Goal: Task Accomplishment & Management: Complete application form

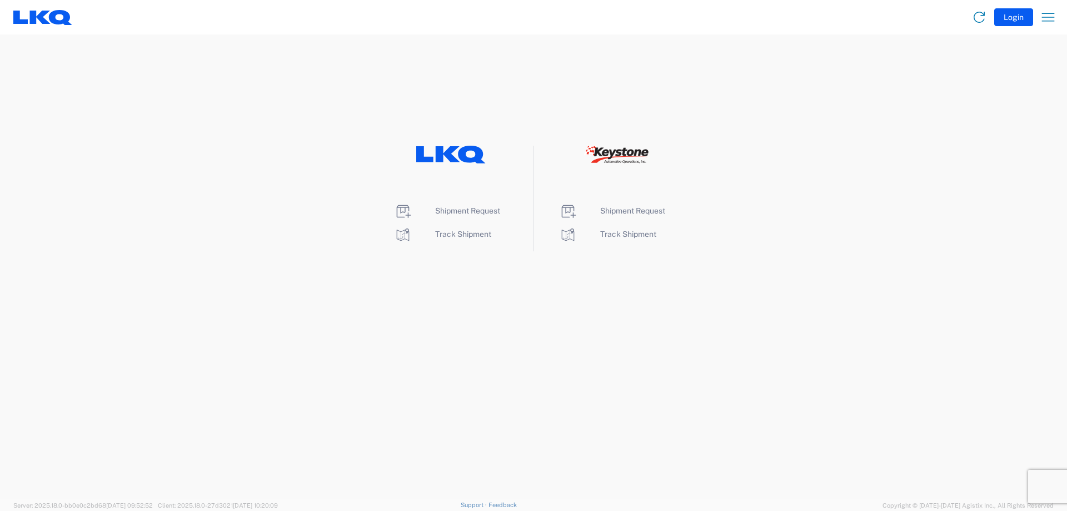
drag, startPoint x: 472, startPoint y: 160, endPoint x: 859, endPoint y: 127, distance: 387.7
click at [472, 160] on icon at bounding box center [472, 155] width 28 height 18
click at [1042, 20] on icon "button" at bounding box center [1048, 17] width 18 height 18
click at [1011, 74] on link "Shipment request" at bounding box center [1005, 74] width 104 height 22
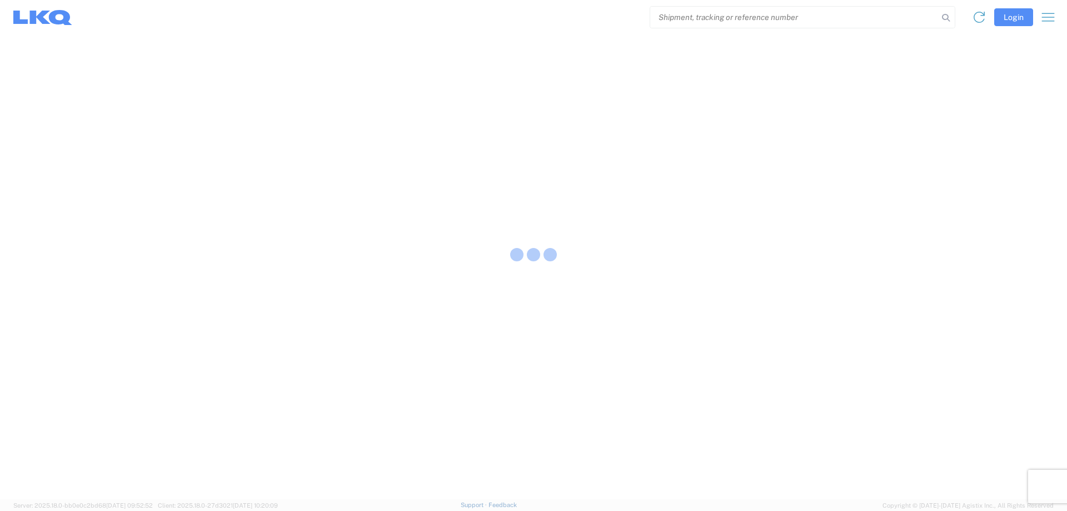
select select "FULL"
select select "LBS"
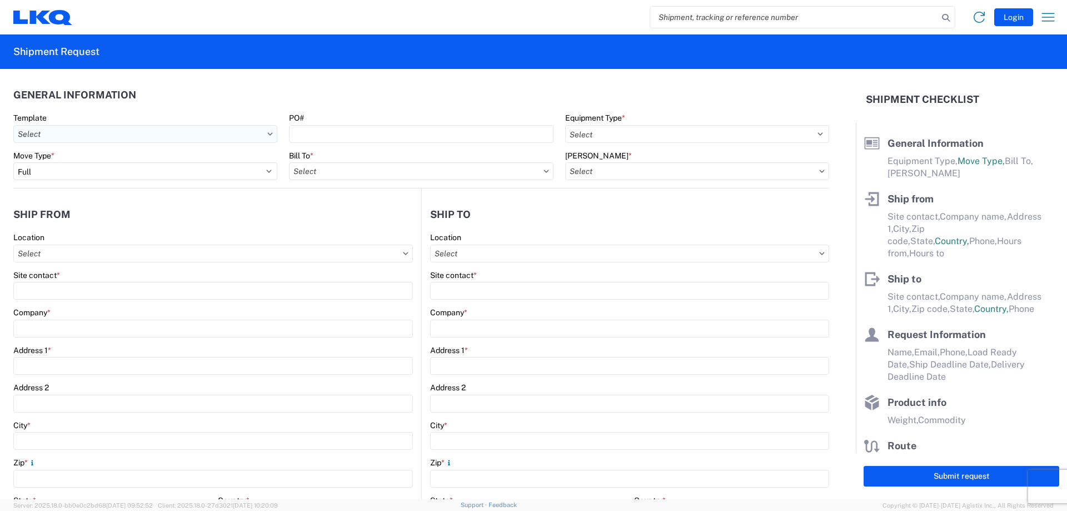
click at [134, 134] on input "Template" at bounding box center [145, 134] width 264 height 18
click at [134, 133] on input "Template" at bounding box center [145, 134] width 264 height 18
click at [148, 107] on agx-form-section "General Information Template PO# Equipment Type * Select 53’ Dry Van Flatbed Dr…" at bounding box center [421, 135] width 816 height 106
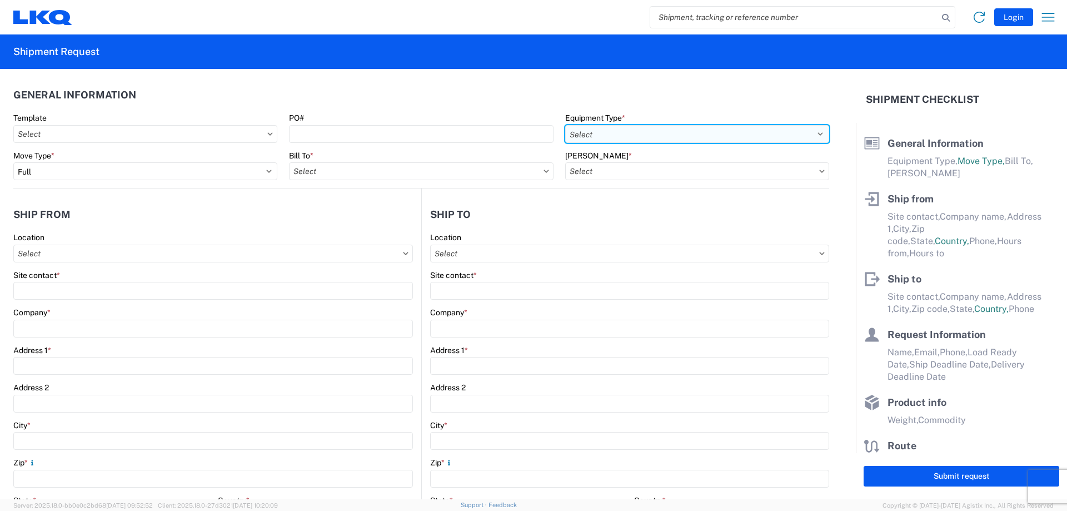
click at [586, 134] on select "Select 53’ Dry Van Flatbed Dropdeck (van) Lowboy (flatbed) Rail" at bounding box center [697, 134] width 264 height 18
select select "STDV"
click at [565, 125] on select "Select 53’ Dry Van Flatbed Dropdeck (van) Lowboy (flatbed) Rail" at bounding box center [697, 134] width 264 height 18
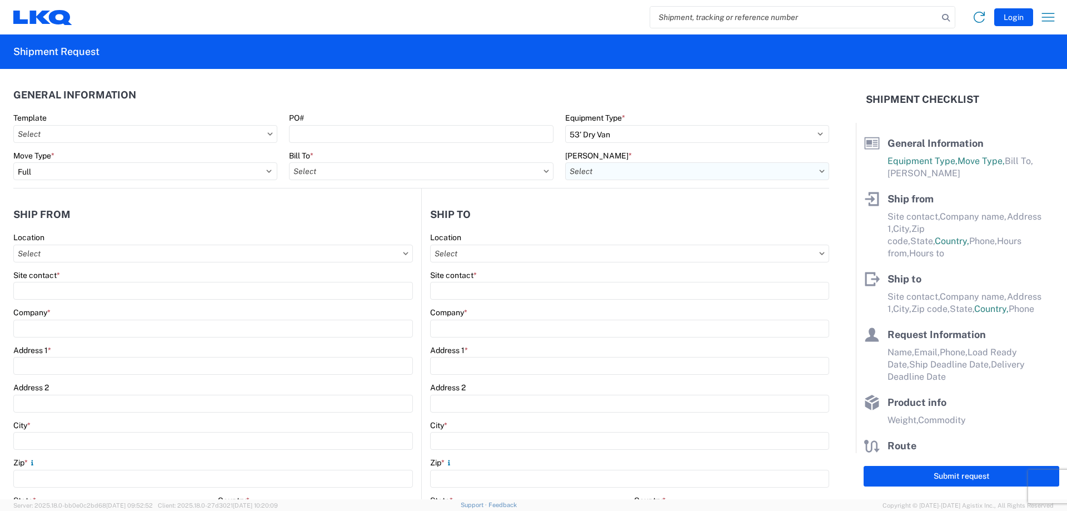
click at [603, 163] on input "[PERSON_NAME] *" at bounding box center [697, 171] width 264 height 18
click at [667, 197] on input at bounding box center [659, 199] width 181 height 18
click at [687, 177] on input "[PERSON_NAME] *" at bounding box center [697, 171] width 264 height 18
type input "core"
click at [820, 171] on icon at bounding box center [822, 171] width 5 height 3
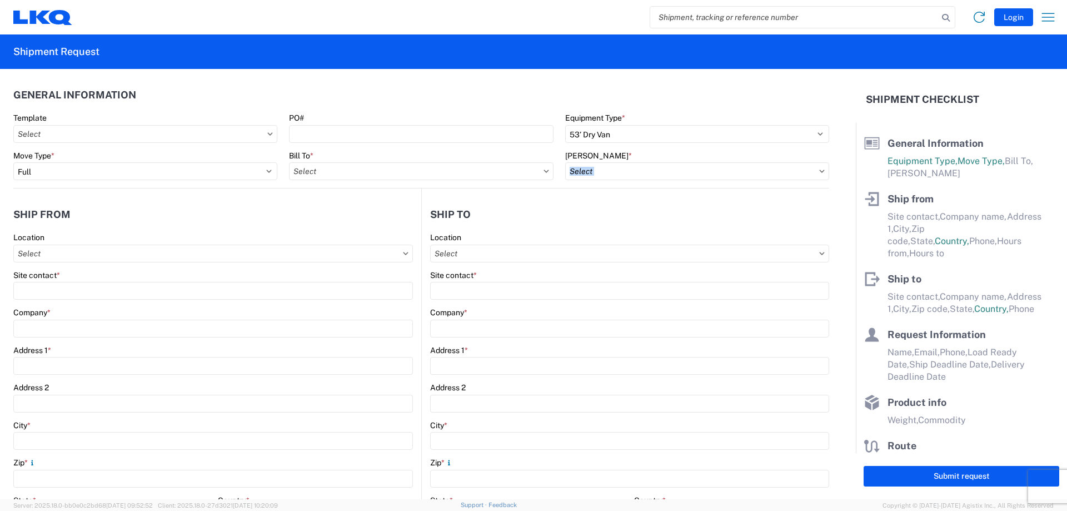
click at [820, 171] on icon at bounding box center [822, 171] width 5 height 3
click at [808, 172] on input "[PERSON_NAME] *" at bounding box center [697, 171] width 264 height 18
click at [519, 175] on input "Bill To *" at bounding box center [421, 171] width 264 height 18
type input "3392"
click at [364, 220] on div "3392 - Transmetco" at bounding box center [386, 221] width 195 height 18
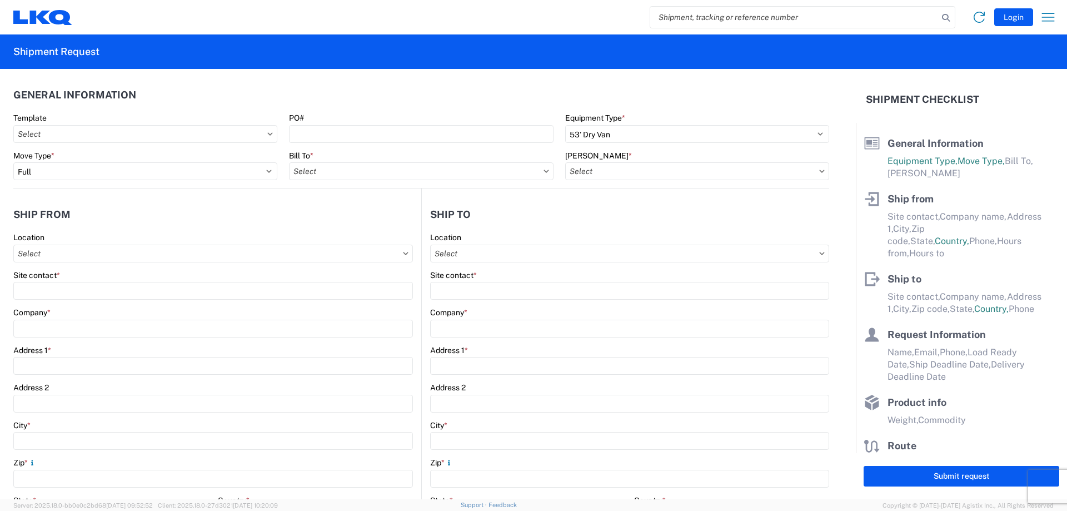
type input "3392 - Transmetco"
click at [633, 171] on input "[PERSON_NAME] *" at bounding box center [697, 171] width 264 height 18
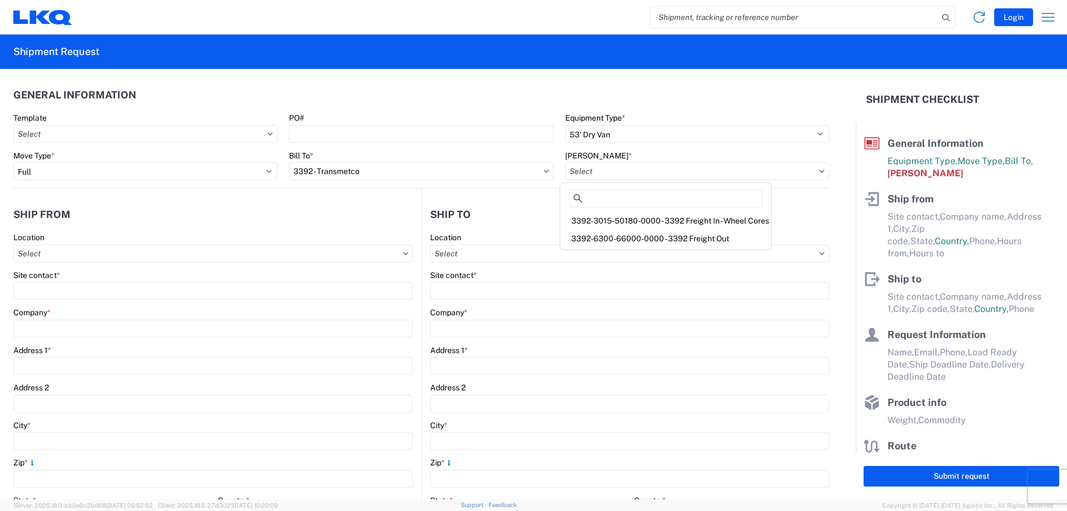
drag, startPoint x: 290, startPoint y: 217, endPoint x: 55, endPoint y: 254, distance: 237.9
click at [253, 220] on header "Ship from" at bounding box center [217, 214] width 408 height 25
click at [72, 245] on input "Location" at bounding box center [213, 254] width 400 height 18
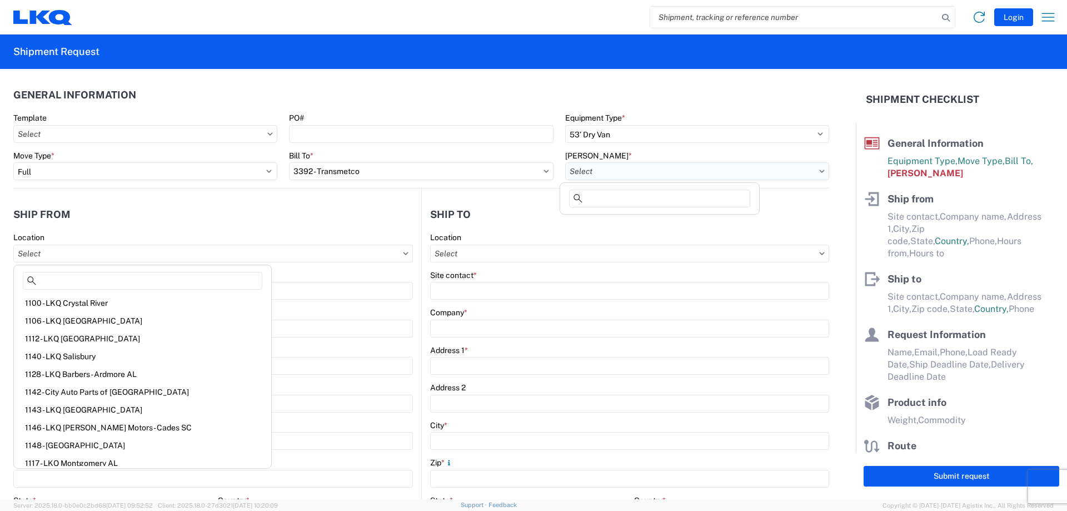
click at [617, 167] on input "[PERSON_NAME] *" at bounding box center [697, 171] width 264 height 18
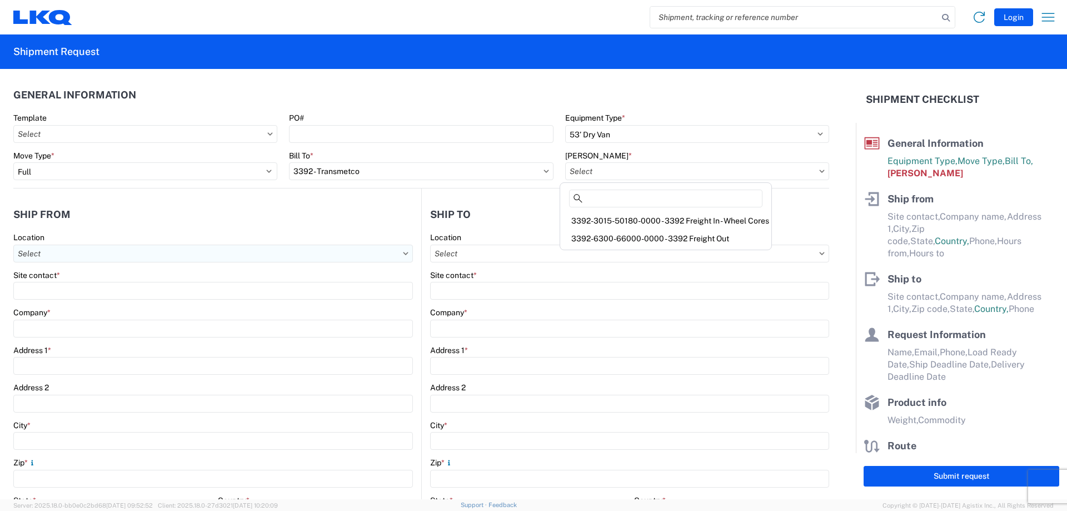
click at [182, 255] on input "Location" at bounding box center [213, 254] width 400 height 18
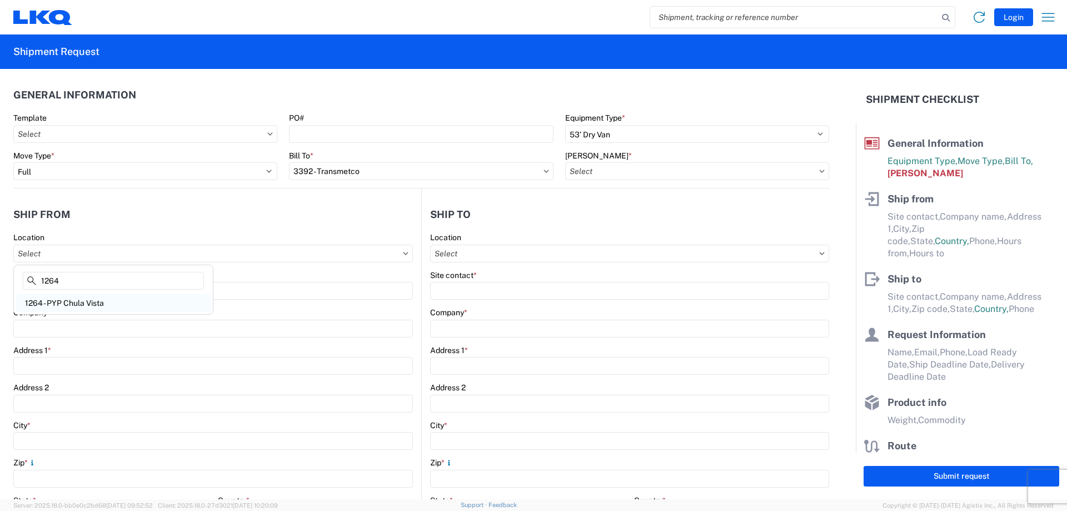
type input "1264"
click at [70, 302] on div "1264 - PYP Chula Vista" at bounding box center [113, 303] width 195 height 18
type input "1264 - PYP Chula Vista"
type input "LKQ Corporation"
type input "[STREET_ADDRESS]"
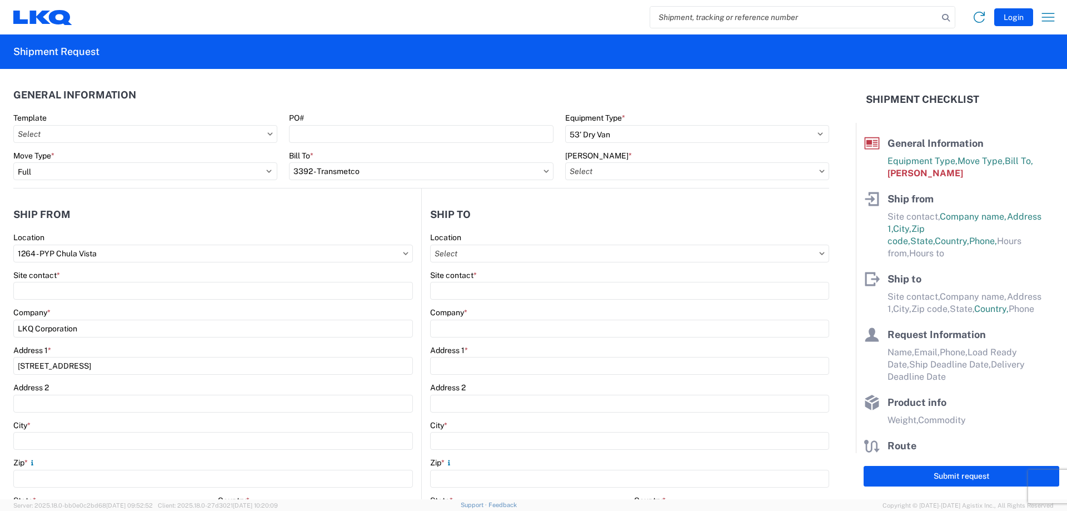
type input "Chula Vista"
type input "91911"
select select "CA"
select select "US"
type input "[PHONE_NUMBER]"
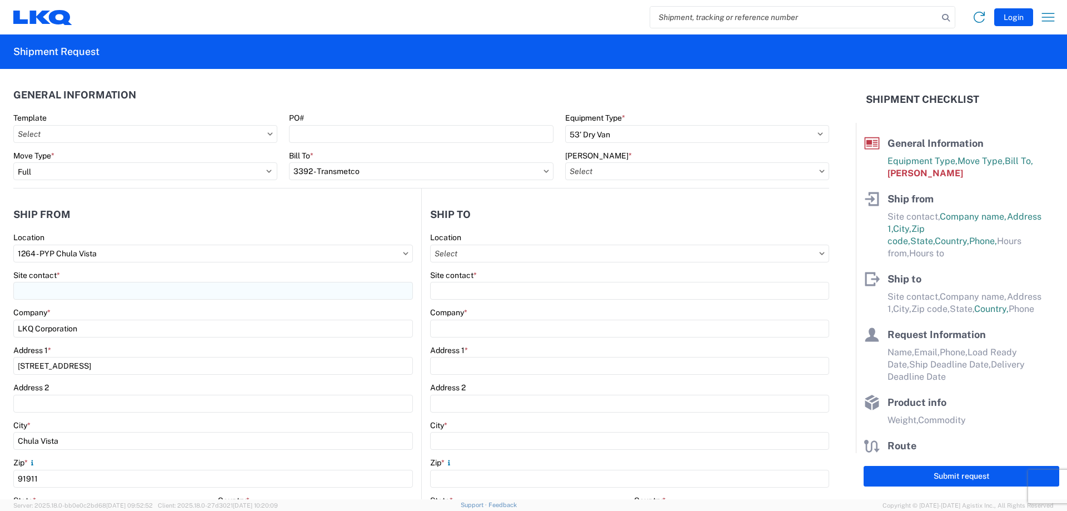
type input "07:00:00"
type input "17:00:00"
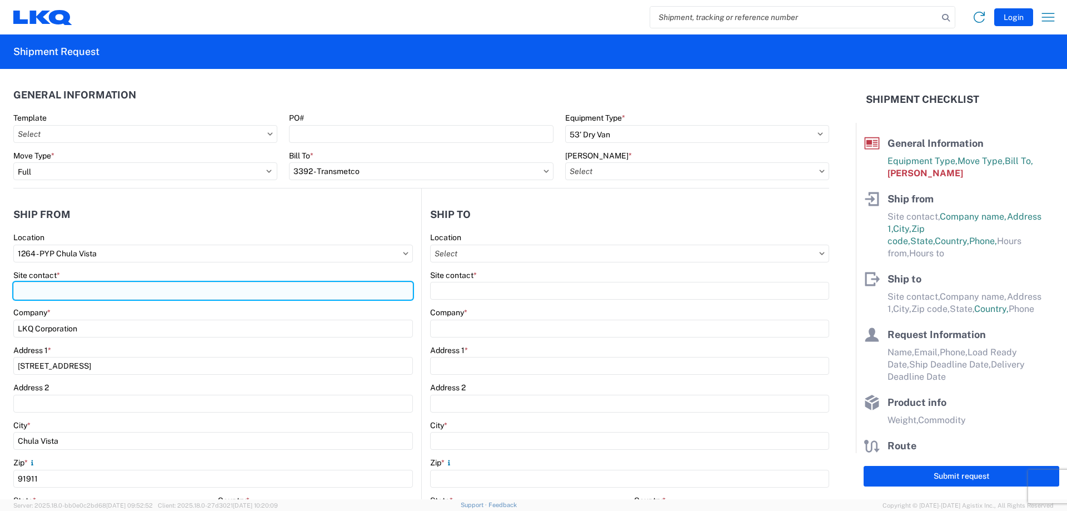
click at [66, 288] on input "Site contact *" at bounding box center [213, 291] width 400 height 18
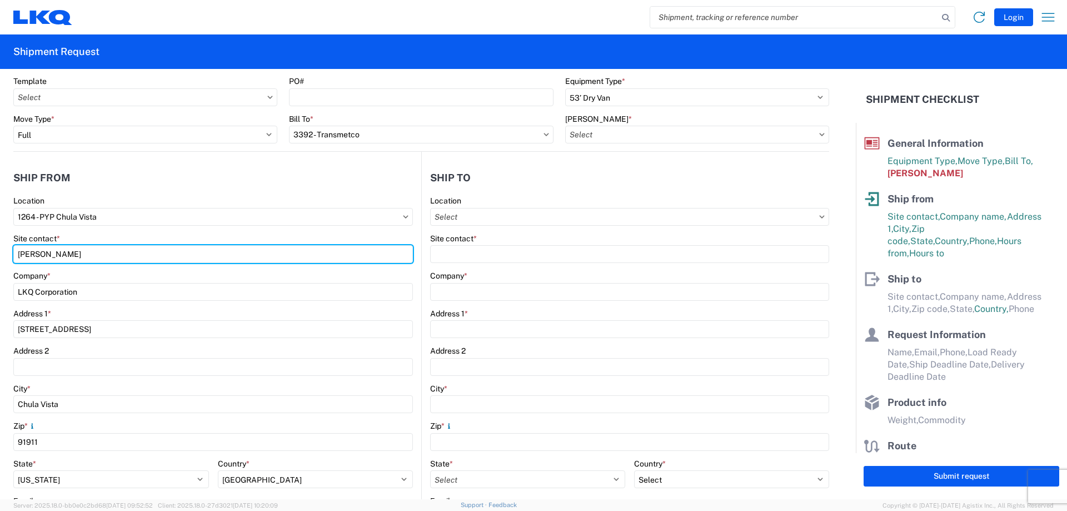
scroll to position [56, 0]
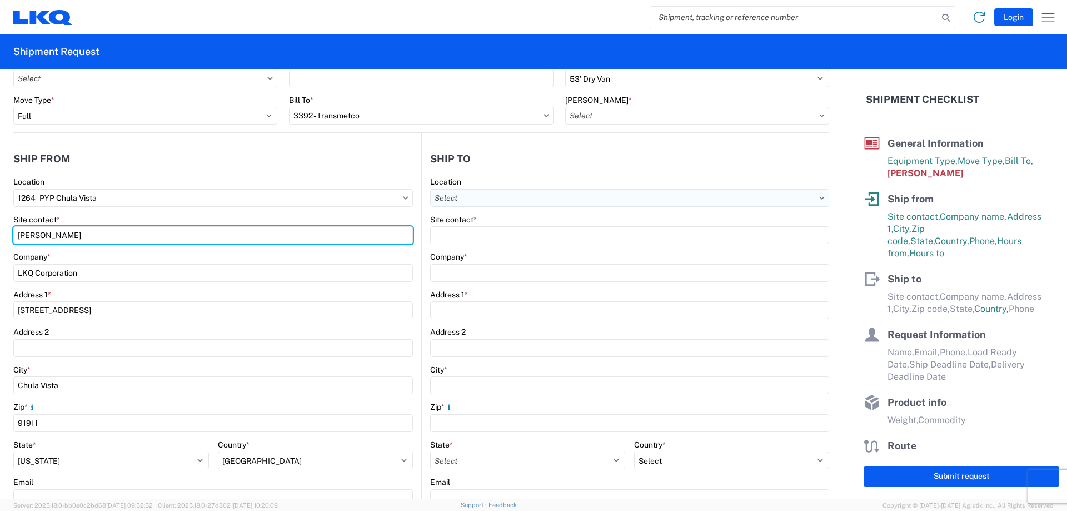
type input "[PERSON_NAME]"
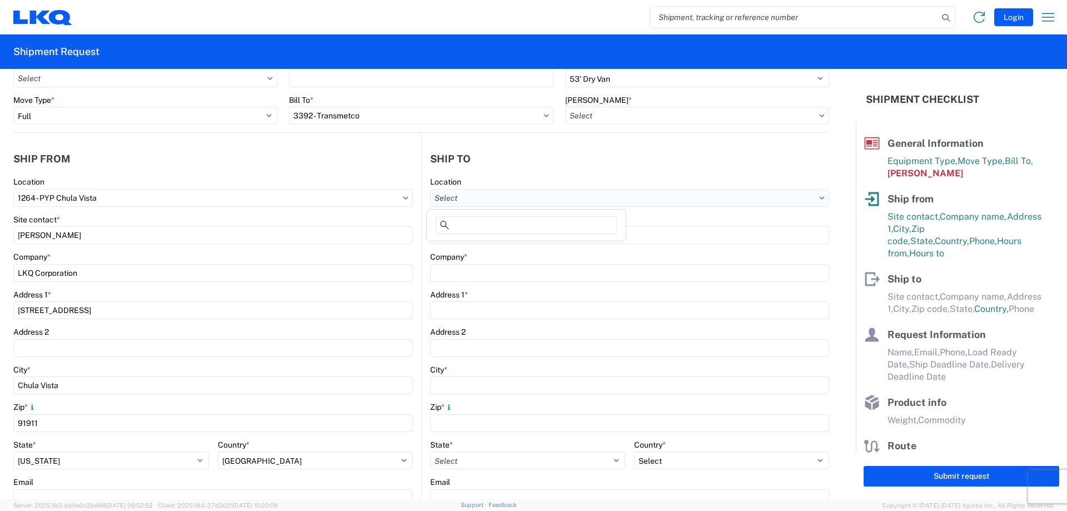
click at [465, 194] on input "Location" at bounding box center [629, 198] width 399 height 18
type input "3"
click at [541, 225] on input "lkq best core" at bounding box center [526, 225] width 181 height 18
type input "l"
type input "1769"
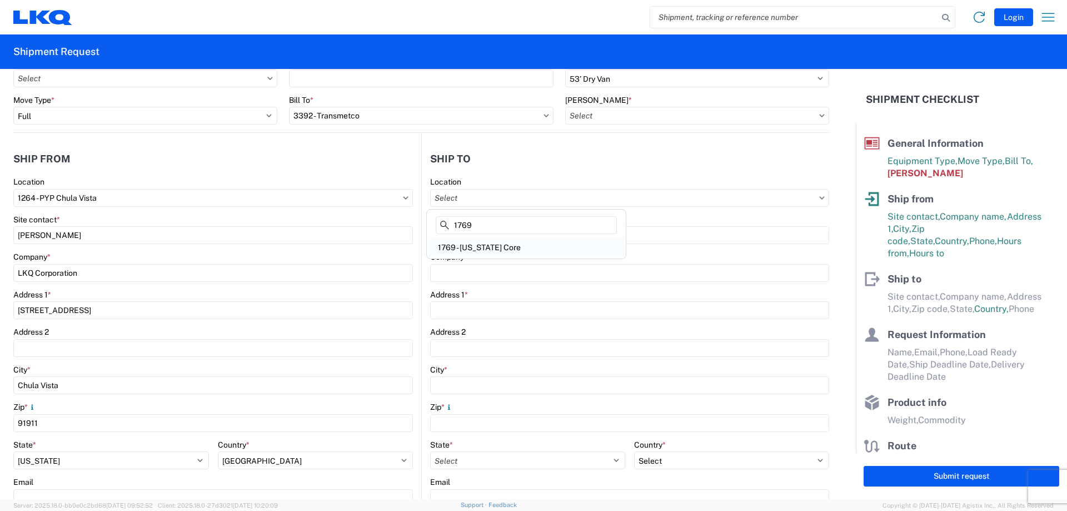
click at [520, 243] on div "1769 - [US_STATE] Core" at bounding box center [526, 247] width 195 height 18
type input "1769 - [US_STATE] Core"
type input "LKQ Corporation"
type input "[STREET_ADDRESS][PERSON_NAME]"
type input "[GEOGRAPHIC_DATA]"
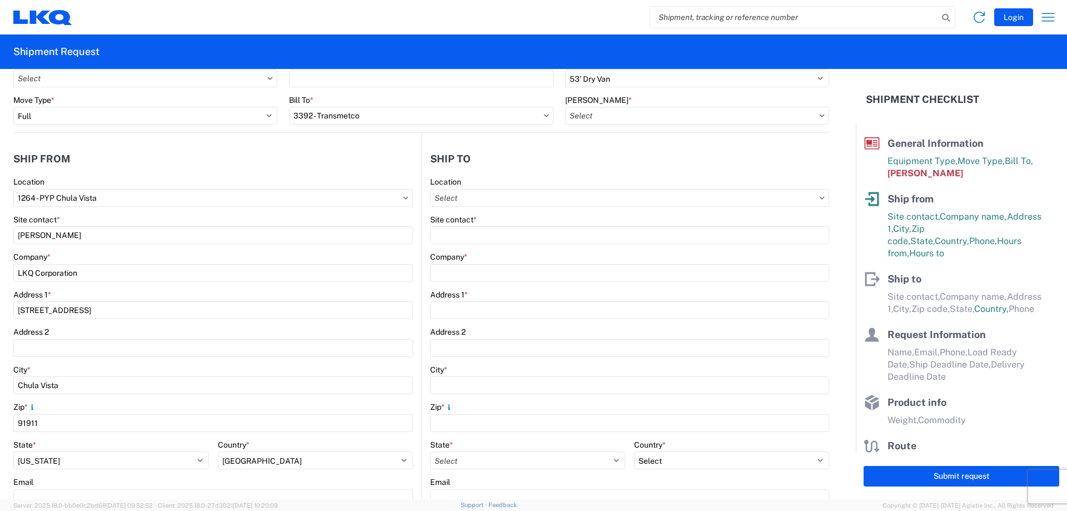
type input "91761"
select select "US"
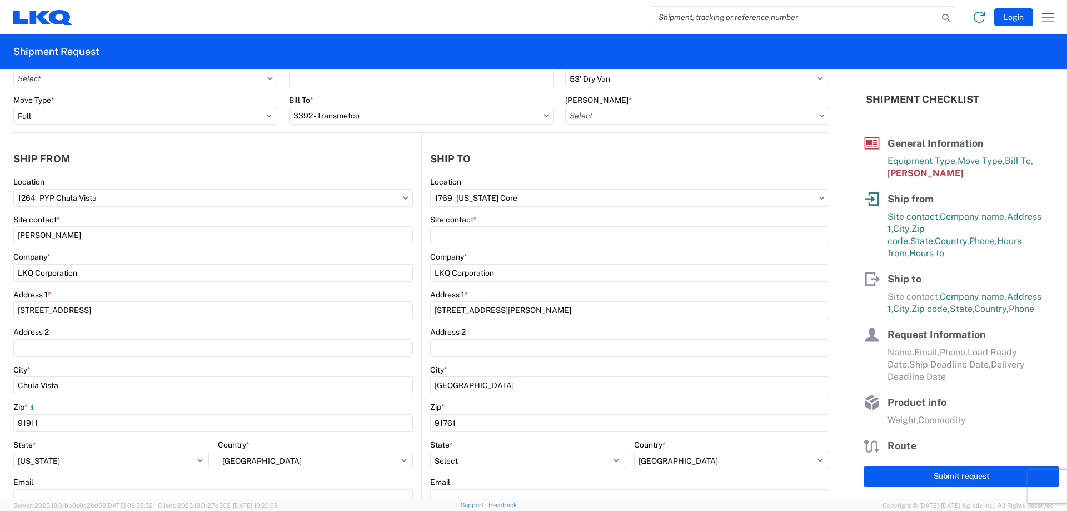
scroll to position [111, 0]
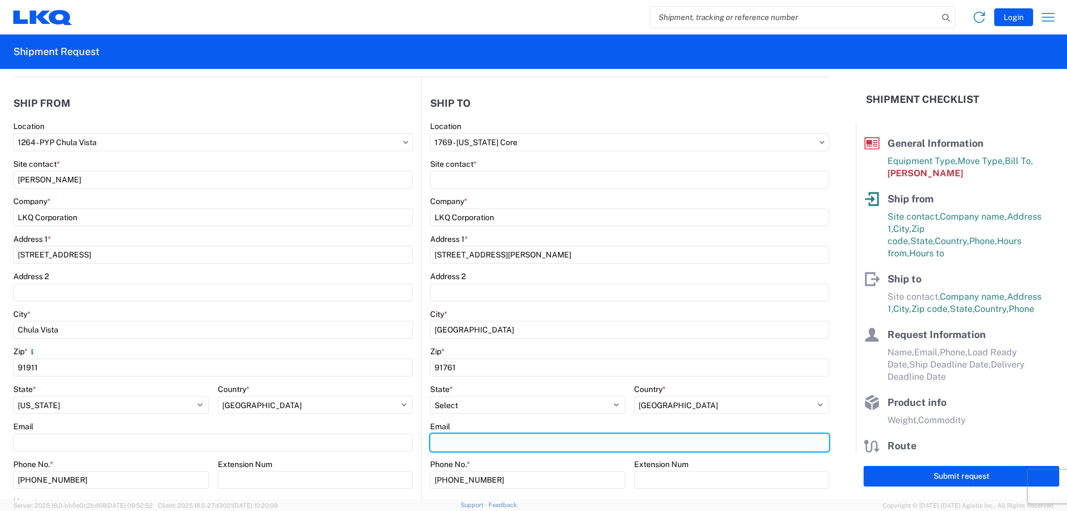
click at [507, 442] on input "Email" at bounding box center [629, 442] width 399 height 18
paste input "[EMAIL_ADDRESS][DOMAIN_NAME]"
type input "[EMAIL_ADDRESS][DOMAIN_NAME]"
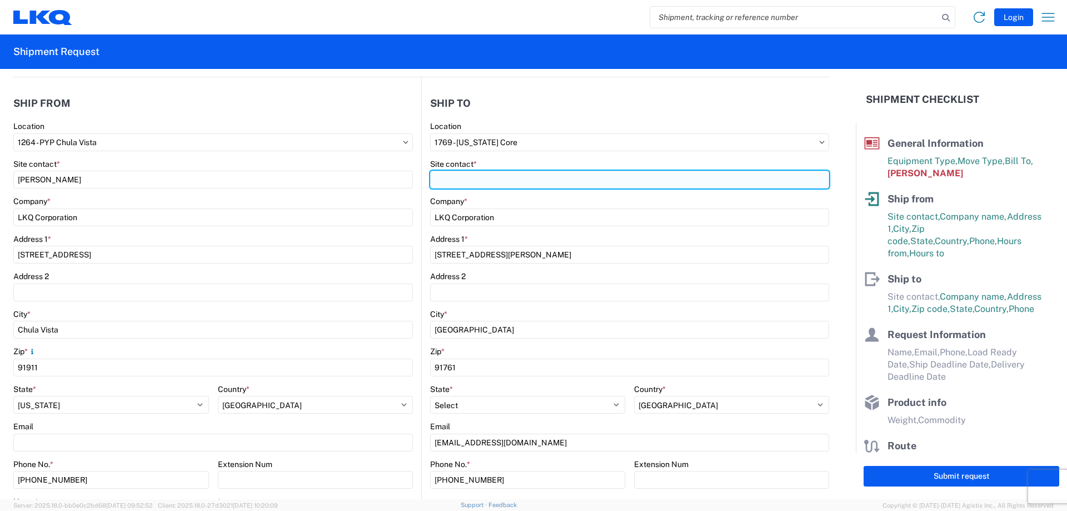
click at [487, 172] on input "Site contact *" at bounding box center [629, 180] width 399 height 18
click at [505, 181] on input "[PERSON_NAME]" at bounding box center [629, 180] width 399 height 18
type input "[PERSON_NAME]"
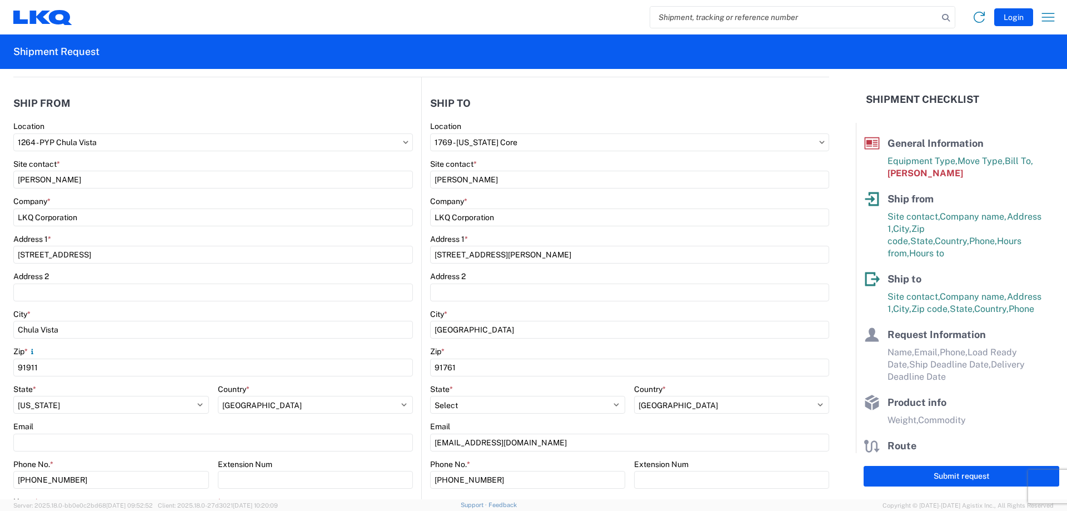
click at [600, 101] on header "Ship to" at bounding box center [625, 103] width 407 height 25
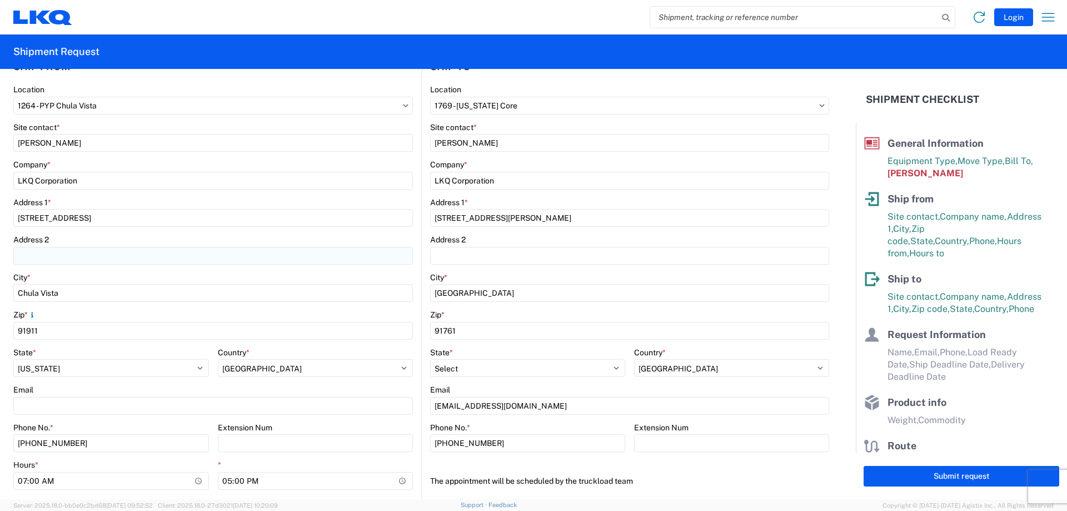
scroll to position [167, 0]
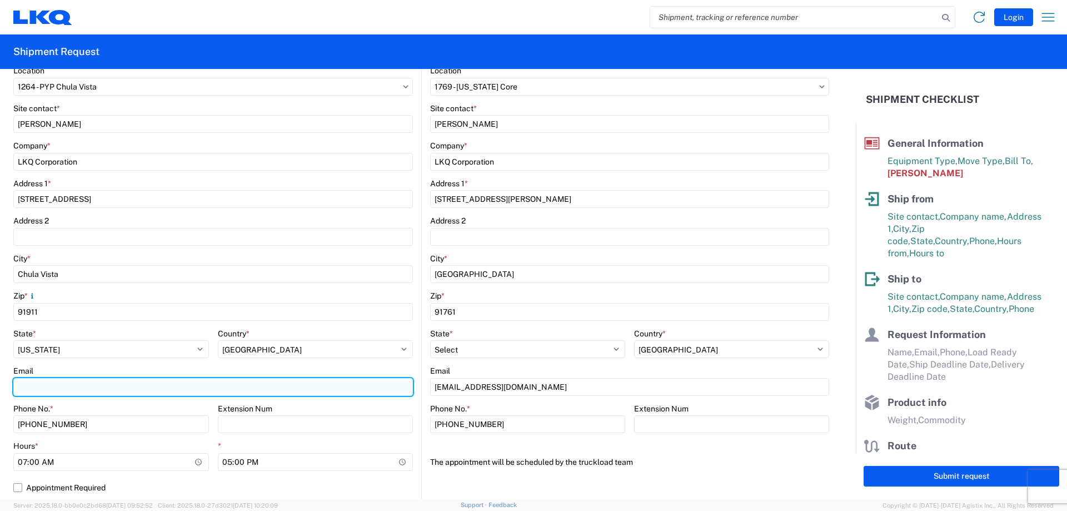
click at [87, 387] on input "Email" at bounding box center [213, 387] width 400 height 18
type input "[EMAIL_ADDRESS][DOMAIN_NAME]"
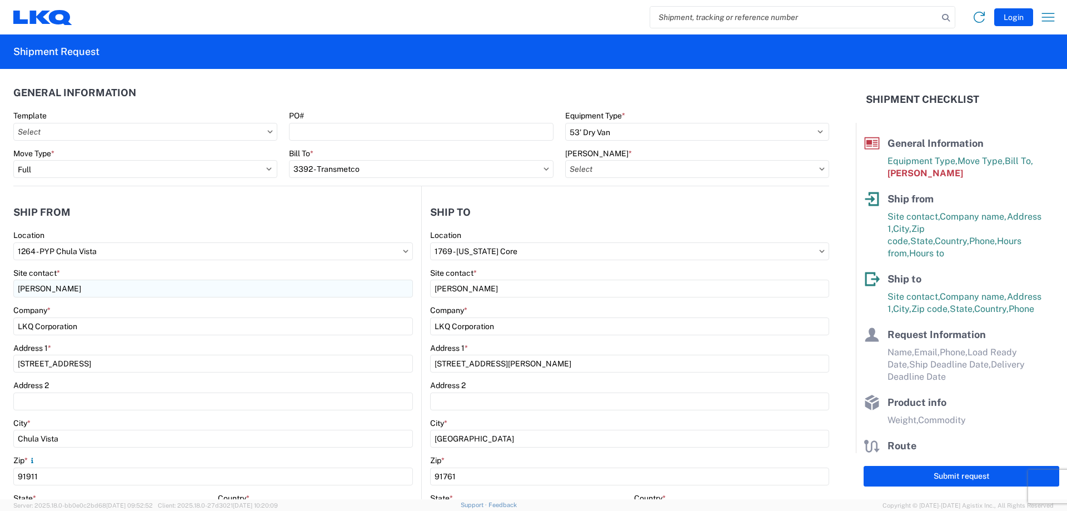
scroll to position [0, 0]
click at [419, 171] on input "3392 - Transmetco" at bounding box center [421, 171] width 264 height 18
type input "1769"
click at [362, 222] on div "1769 - [US_STATE] Core" at bounding box center [386, 221] width 195 height 18
type input "1769 - [US_STATE] Core"
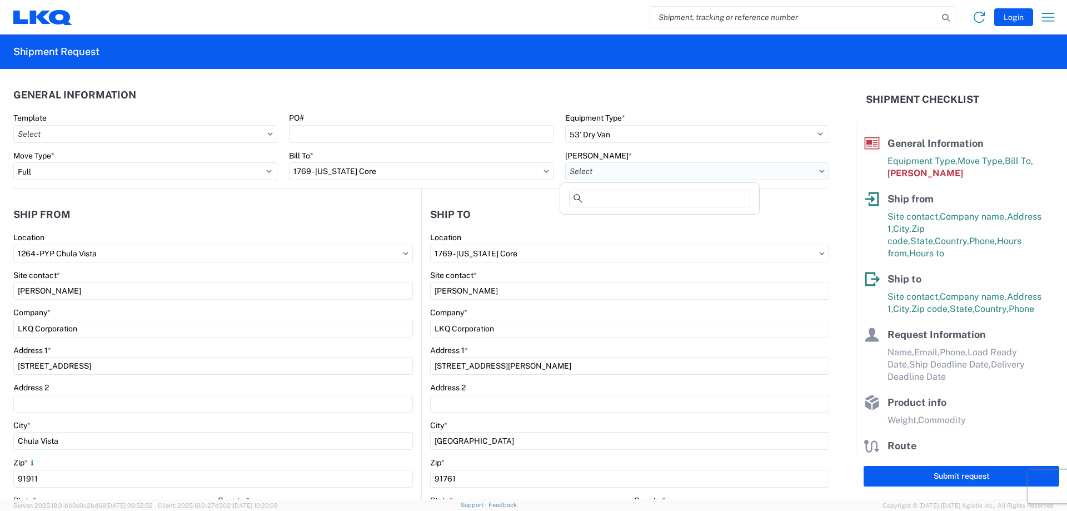
click at [604, 170] on input "[PERSON_NAME] *" at bounding box center [697, 171] width 264 height 18
click at [631, 218] on div "1769-1300-50180-0000 - 1769 Freight In - Cores" at bounding box center [659, 221] width 195 height 18
type input "1769-1300-50180-0000 - 1769 Freight In - Cores"
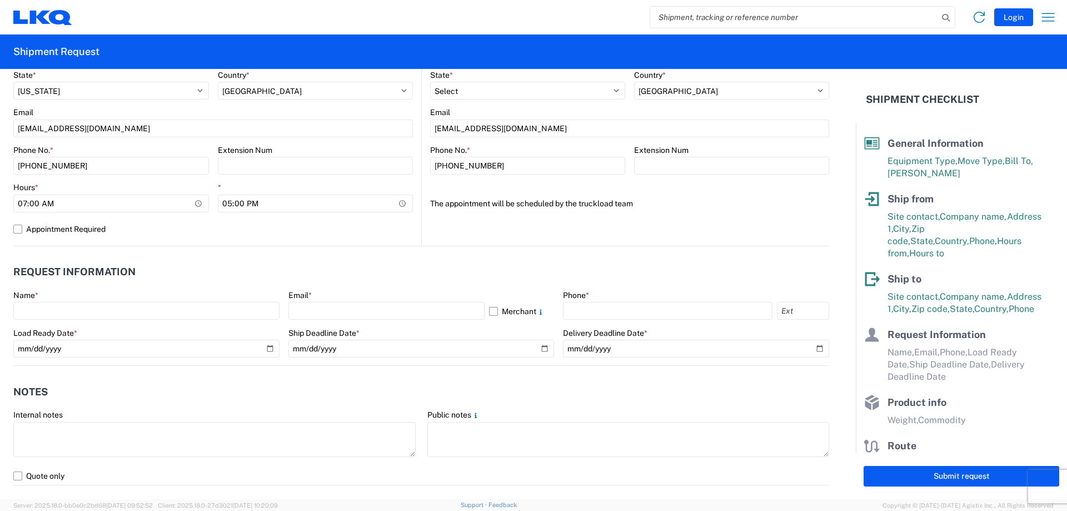
scroll to position [445, 0]
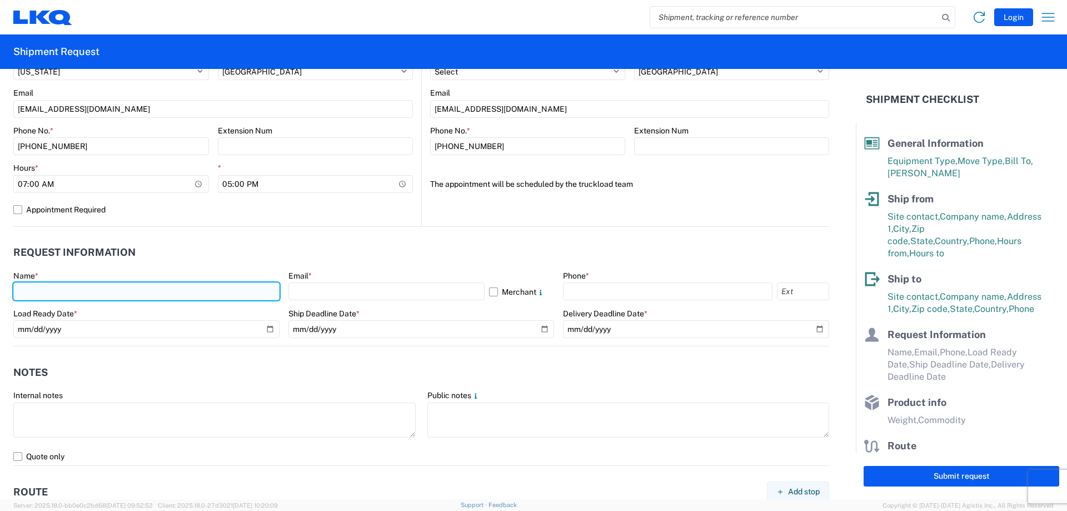
click at [100, 295] on input "text" at bounding box center [146, 291] width 266 height 18
type input "[PERSON_NAME]"
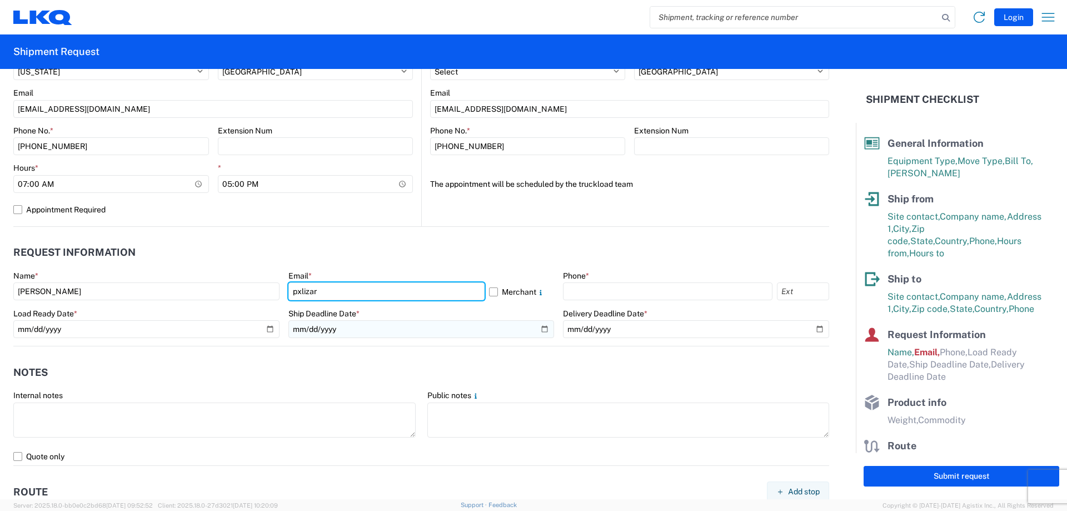
type input "[EMAIL_ADDRESS][DOMAIN_NAME]"
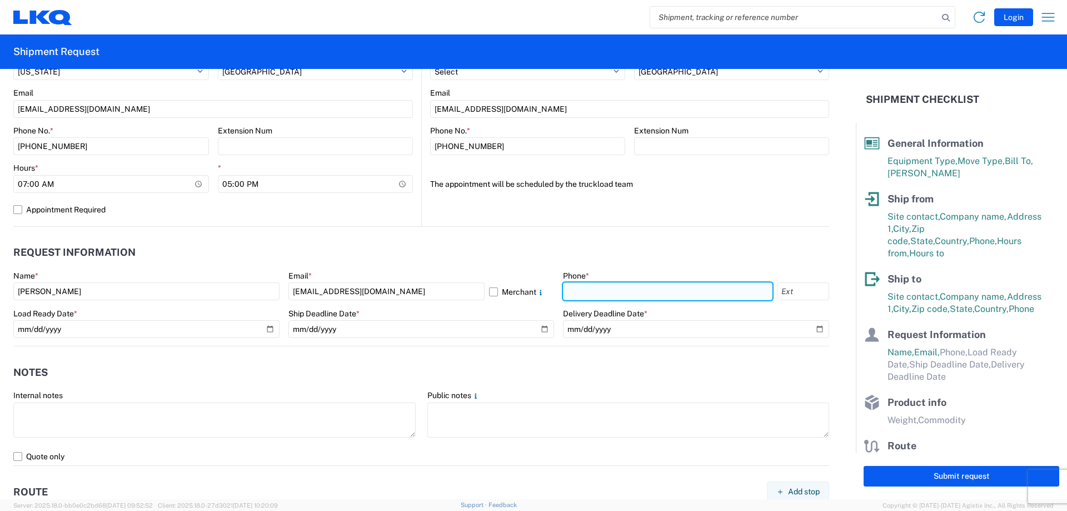
click at [595, 292] on input "text" at bounding box center [668, 291] width 210 height 18
type input "[PHONE_NUMBER]"
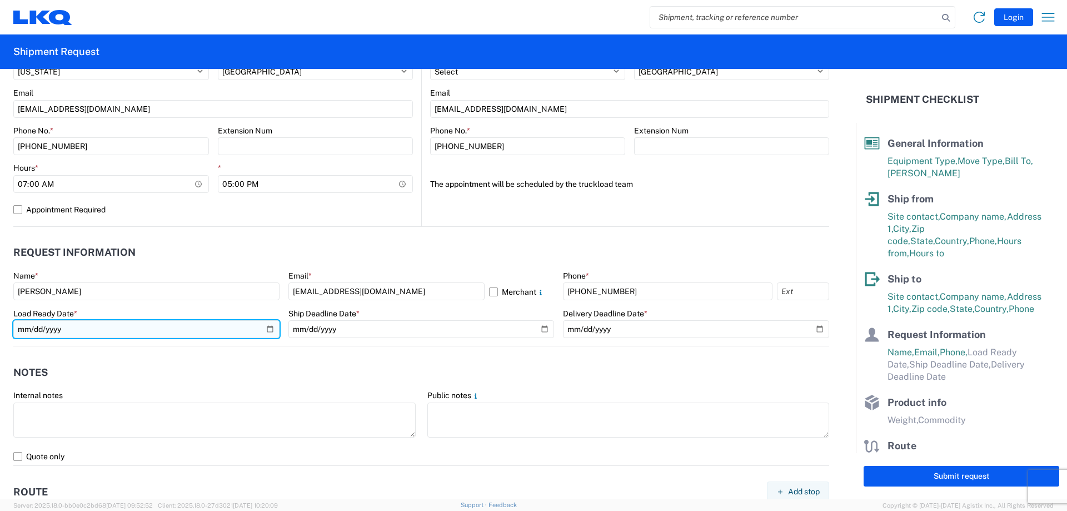
click at [107, 324] on input "date" at bounding box center [146, 329] width 266 height 18
click at [263, 328] on input "date" at bounding box center [146, 329] width 266 height 18
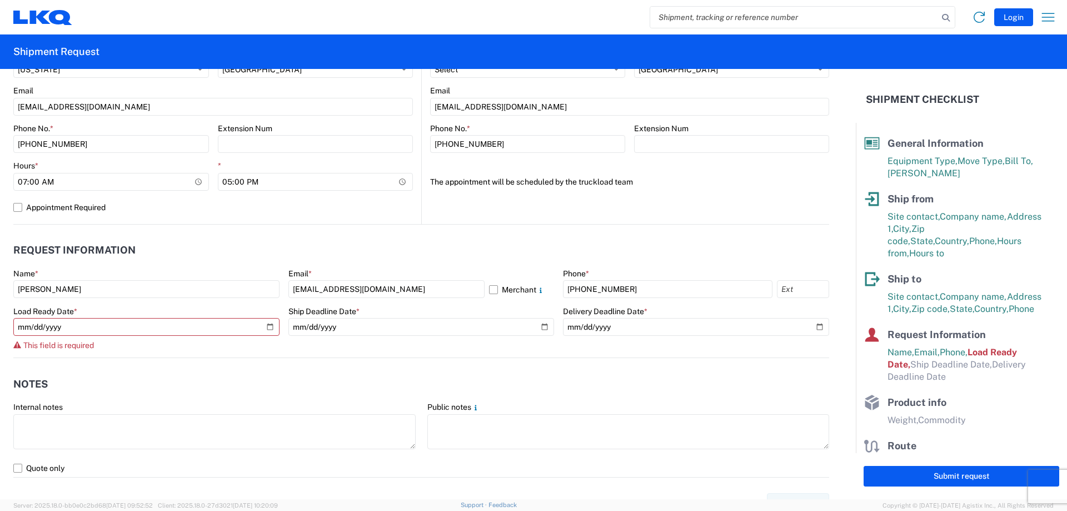
scroll to position [417, 0]
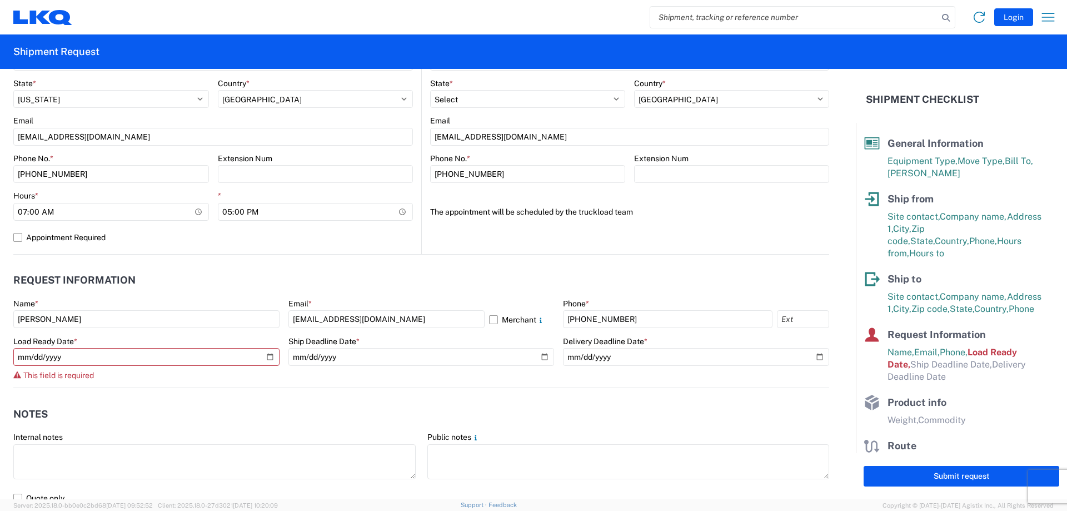
click at [170, 377] on div "This field is required" at bounding box center [146, 375] width 266 height 9
click at [185, 393] on agx-notes "Notes Internal notes Public notes Quote only" at bounding box center [421, 447] width 816 height 119
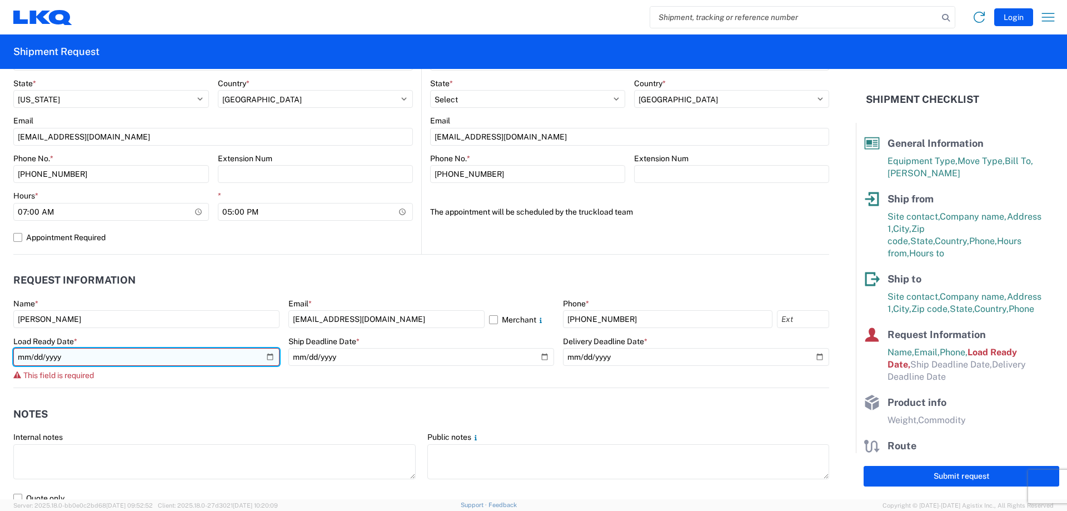
click at [268, 360] on input "date" at bounding box center [146, 357] width 266 height 18
type input "[DATE]"
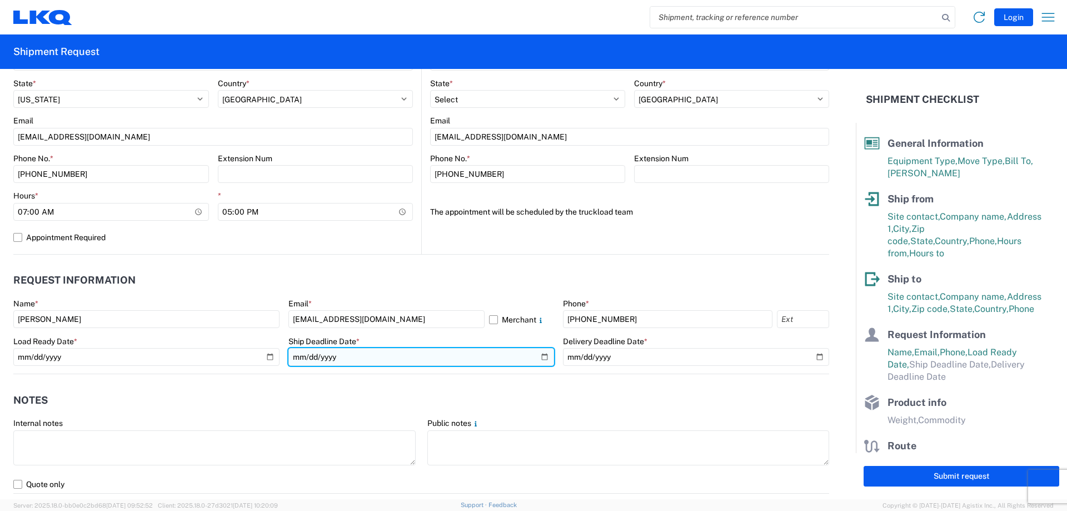
click at [536, 357] on input "date" at bounding box center [421, 357] width 266 height 18
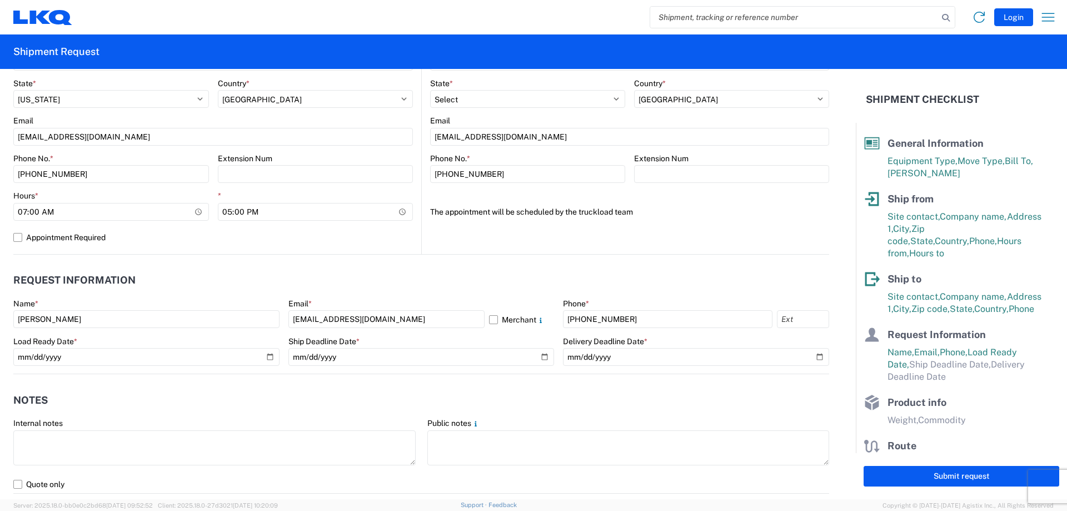
click at [501, 381] on form "General Information Template PO# Equipment Type * Select 53’ Dry Van Flatbed Dr…" at bounding box center [428, 284] width 856 height 430
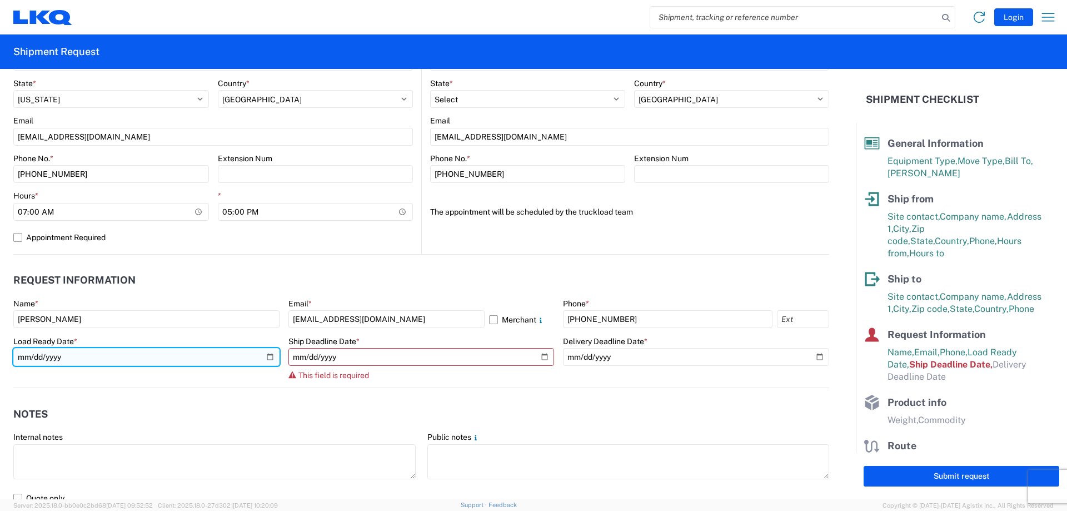
click at [268, 354] on input "[DATE]" at bounding box center [146, 357] width 266 height 18
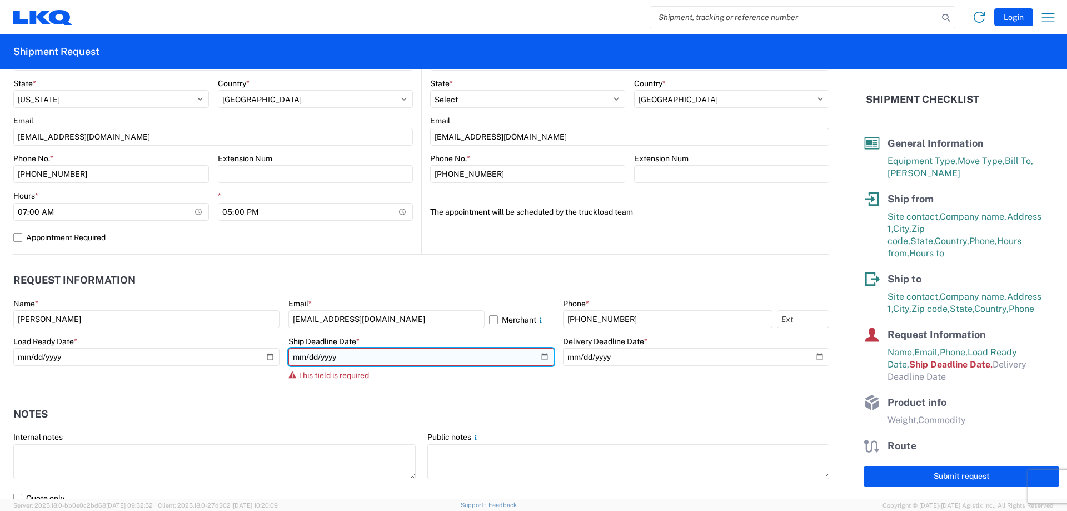
click at [338, 356] on input "date" at bounding box center [421, 357] width 266 height 18
click at [544, 358] on input "date" at bounding box center [421, 357] width 266 height 18
type input "[DATE]"
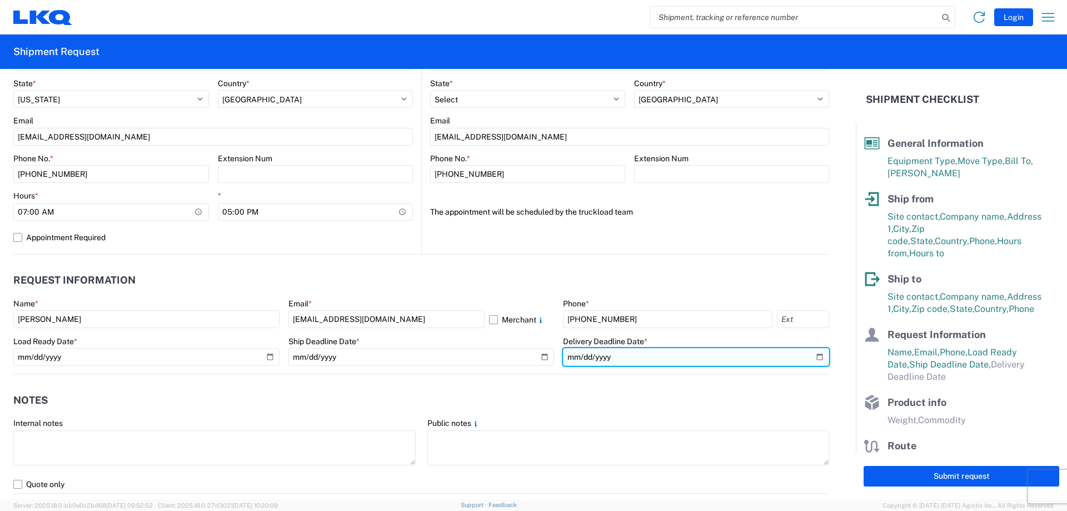
click at [810, 358] on input "date" at bounding box center [696, 357] width 266 height 18
type input "[DATE]"
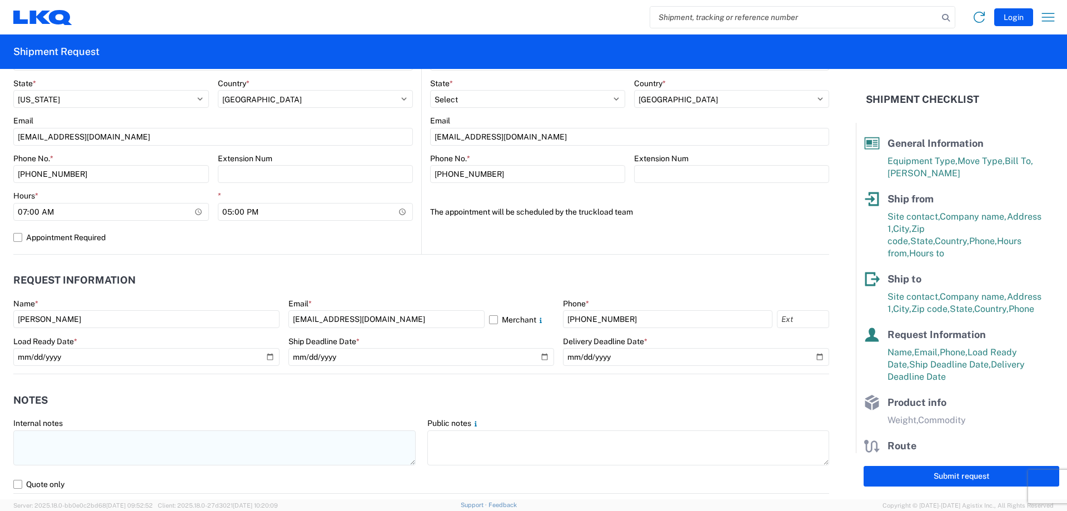
drag, startPoint x: 557, startPoint y: 400, endPoint x: 86, endPoint y: 457, distance: 474.8
click at [556, 400] on header "Notes" at bounding box center [421, 399] width 816 height 25
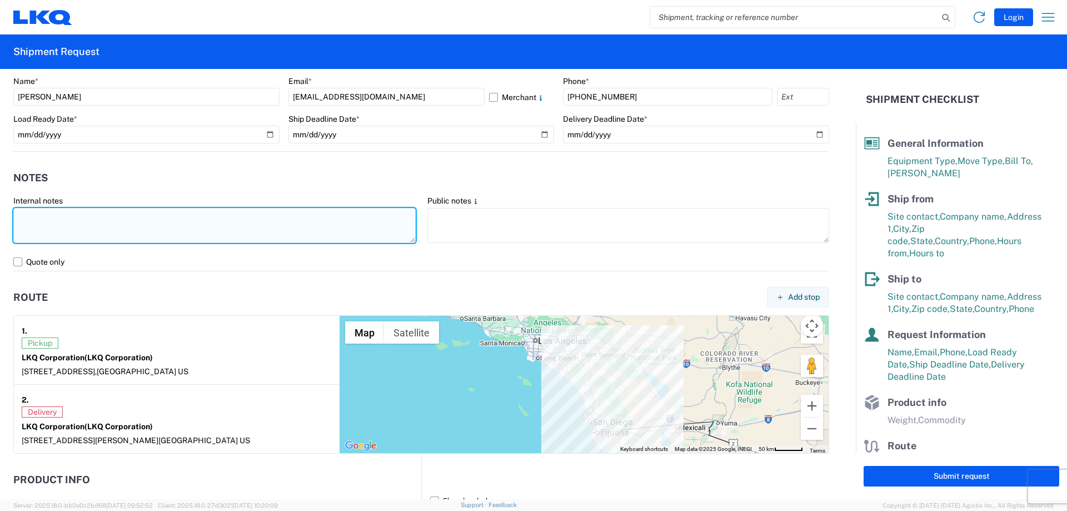
click at [51, 215] on textarea at bounding box center [214, 225] width 402 height 35
type textarea "P"
drag, startPoint x: 68, startPoint y: 211, endPoint x: 56, endPoint y: 212, distance: 12.3
click at [56, 212] on textarea "Please shcedule pick up Tues -Fri" at bounding box center [214, 225] width 402 height 35
click at [161, 216] on textarea "Please schedule pick up Tues -Fri" at bounding box center [214, 225] width 402 height 35
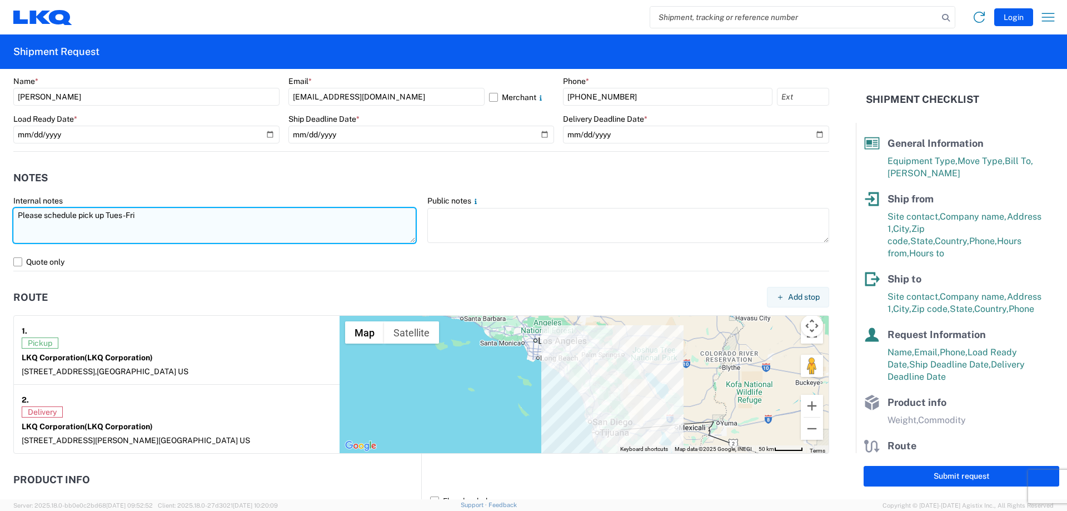
click at [25, 228] on textarea "Please schedule pick up Tues -Fri" at bounding box center [214, 225] width 402 height 35
click at [151, 217] on textarea "Please schedule pick up Tues -Fri" at bounding box center [214, 225] width 402 height 35
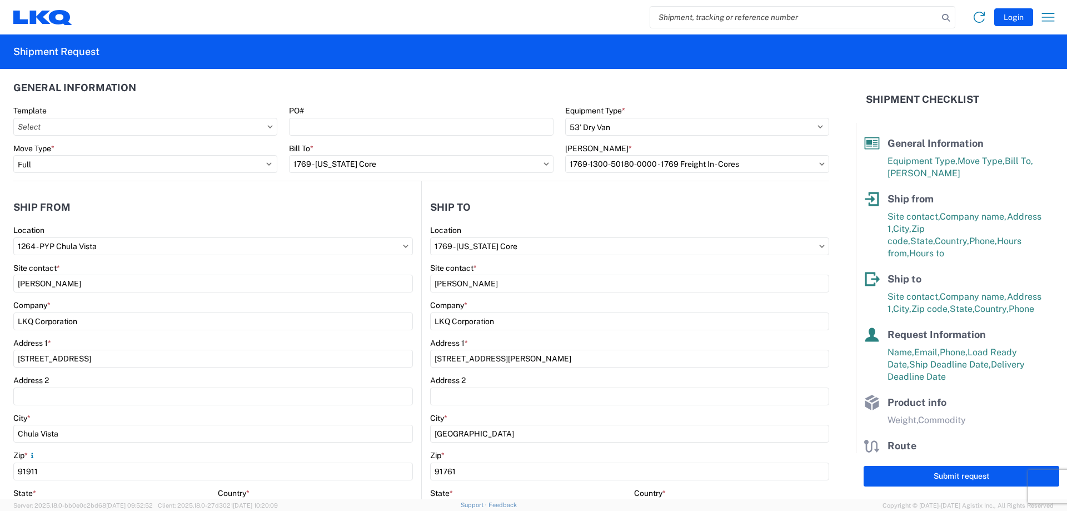
scroll to position [0, 0]
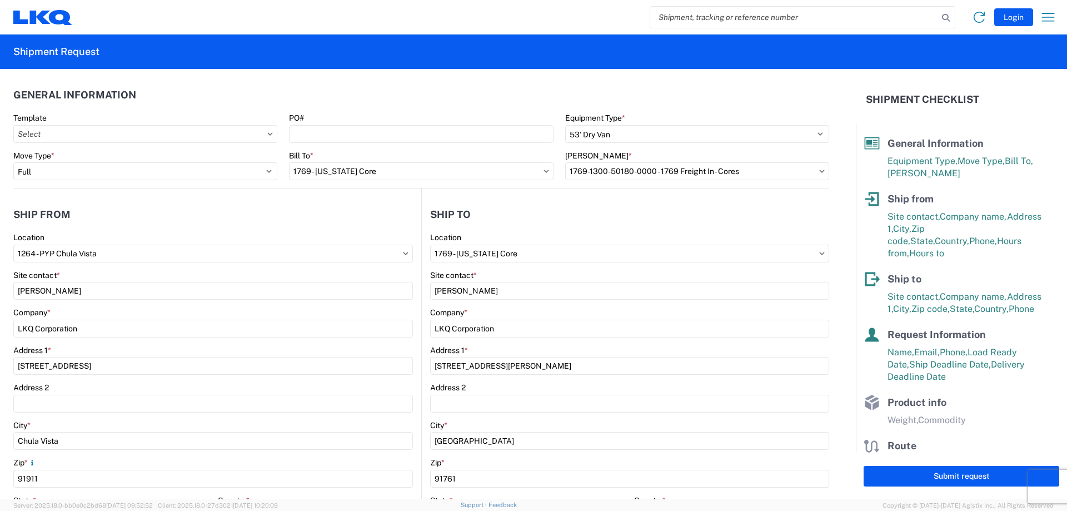
type textarea "Please schedule pick up Tues -Fri"
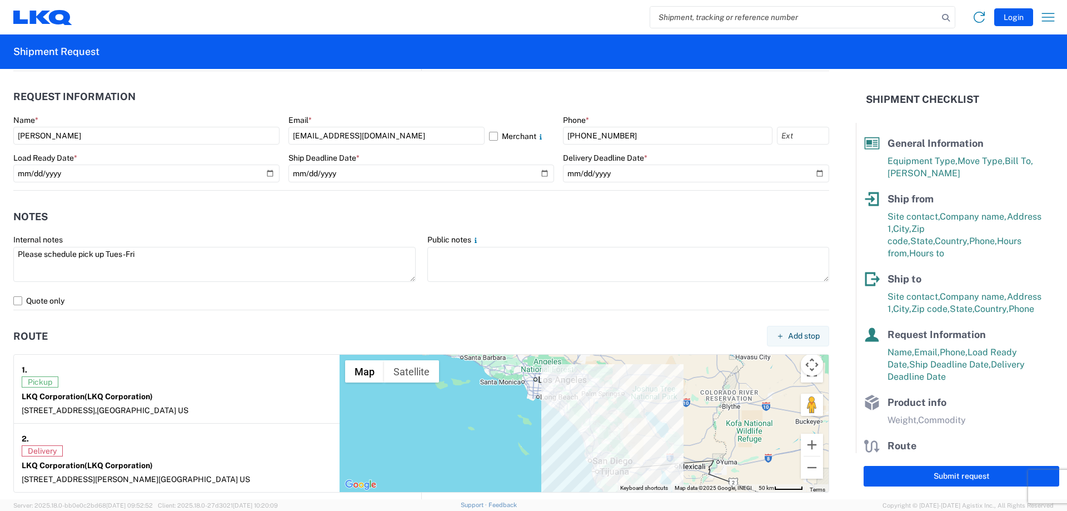
scroll to position [611, 0]
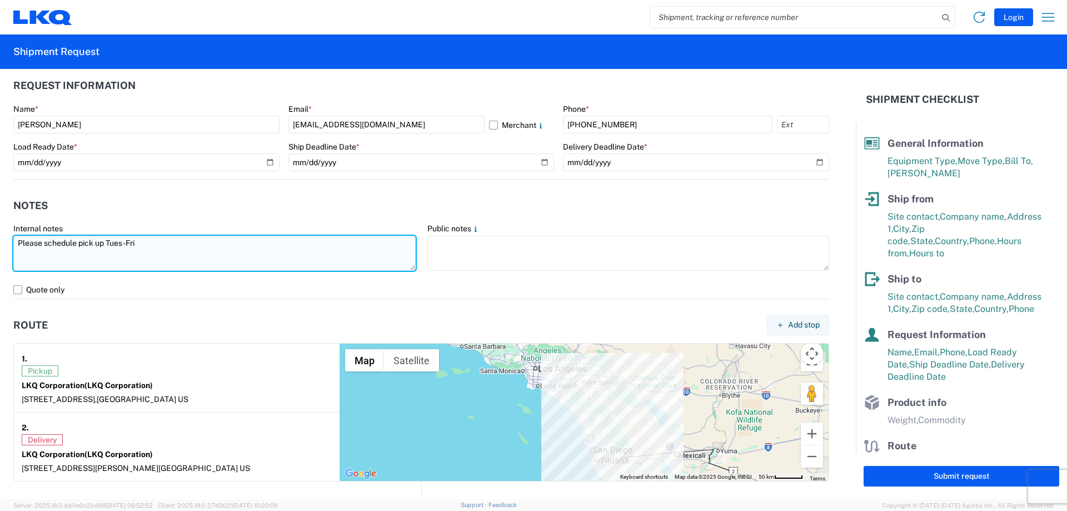
click at [177, 246] on textarea "Please schedule pick up Tues -Fri" at bounding box center [214, 253] width 402 height 35
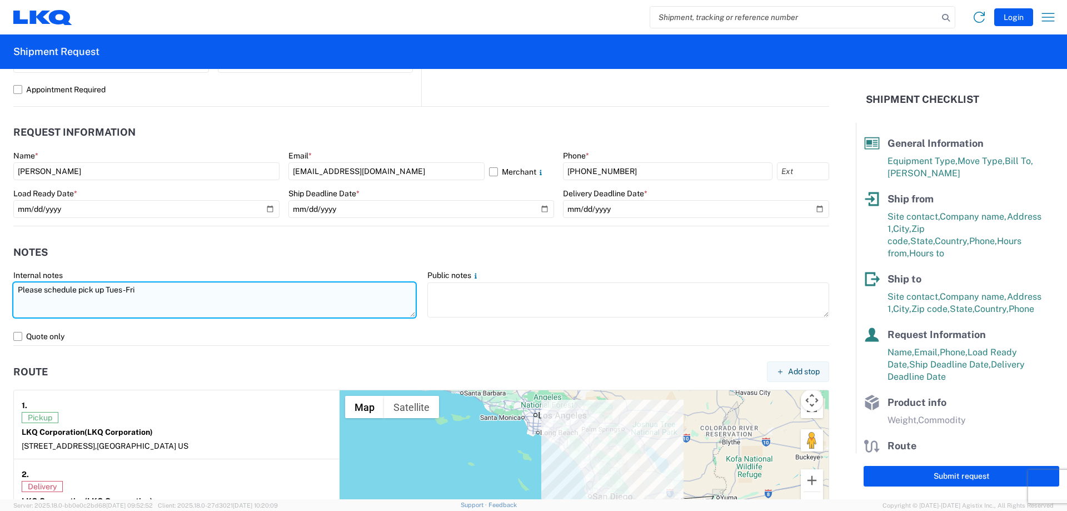
scroll to position [556, 0]
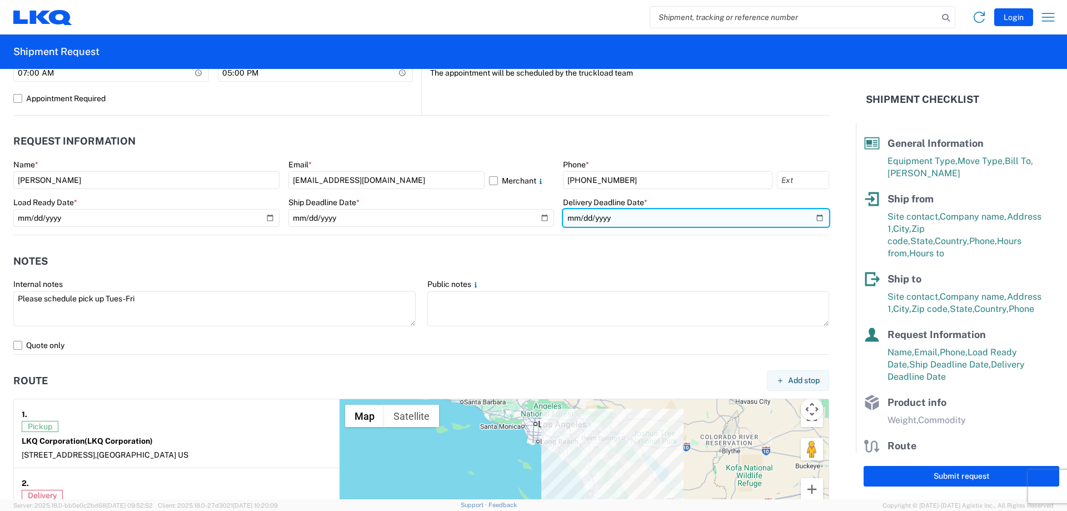
click at [628, 218] on input "[DATE]" at bounding box center [696, 218] width 266 height 18
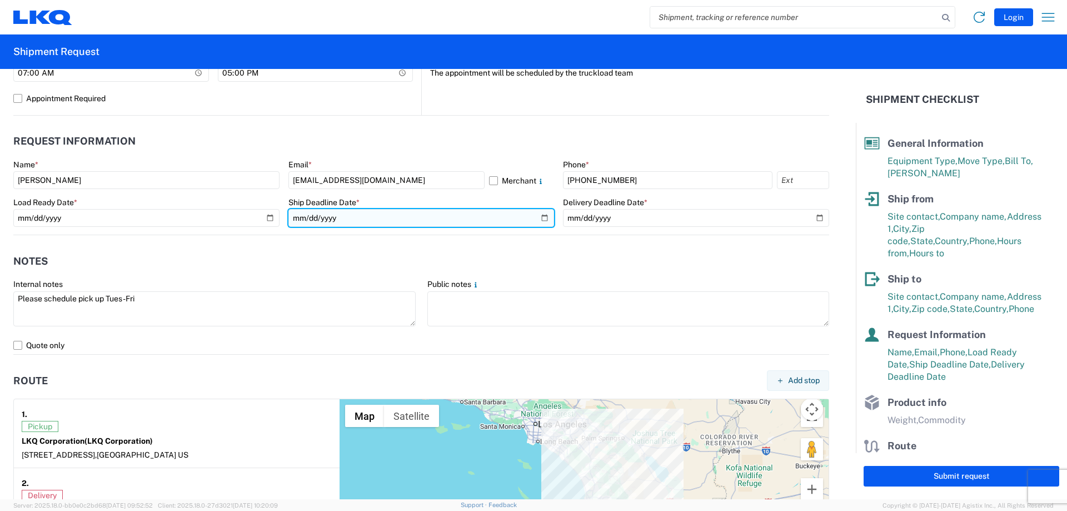
click at [362, 221] on input "[DATE]" at bounding box center [421, 218] width 266 height 18
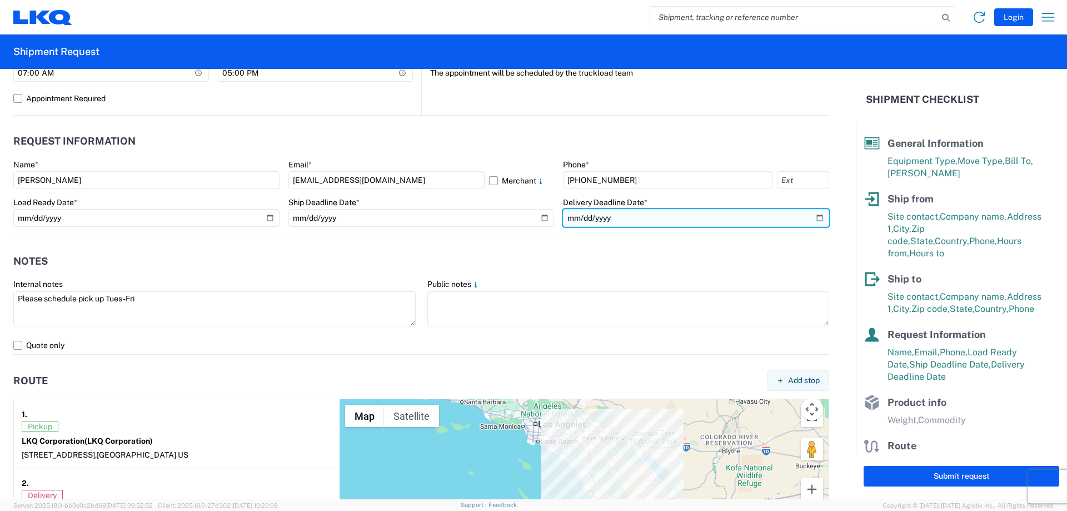
click at [611, 218] on input "[DATE]" at bounding box center [696, 218] width 266 height 18
click at [584, 217] on input "[DATE]" at bounding box center [696, 218] width 266 height 18
click at [810, 218] on input "[DATE]" at bounding box center [696, 218] width 266 height 18
type input "[DATE]"
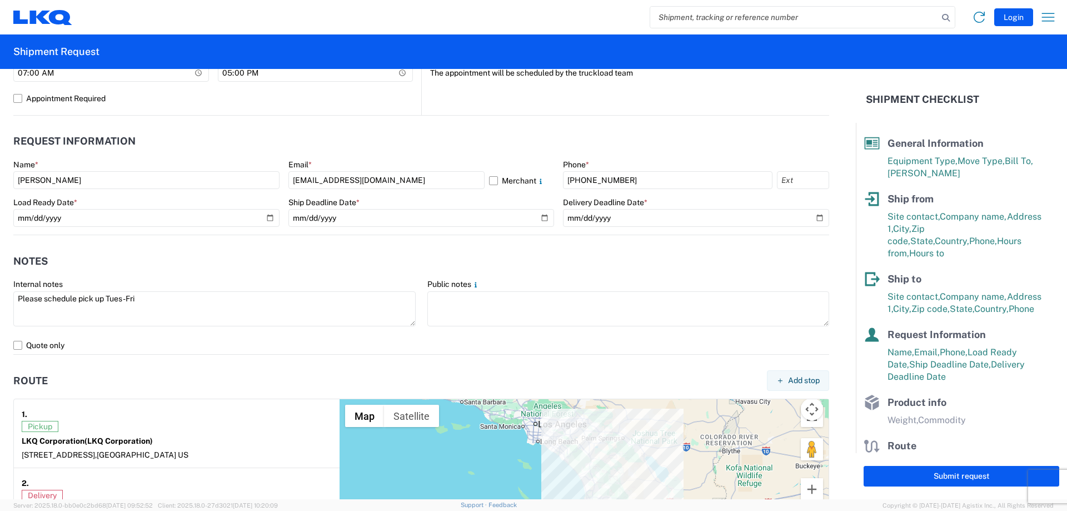
click at [631, 256] on header "Notes" at bounding box center [421, 260] width 816 height 25
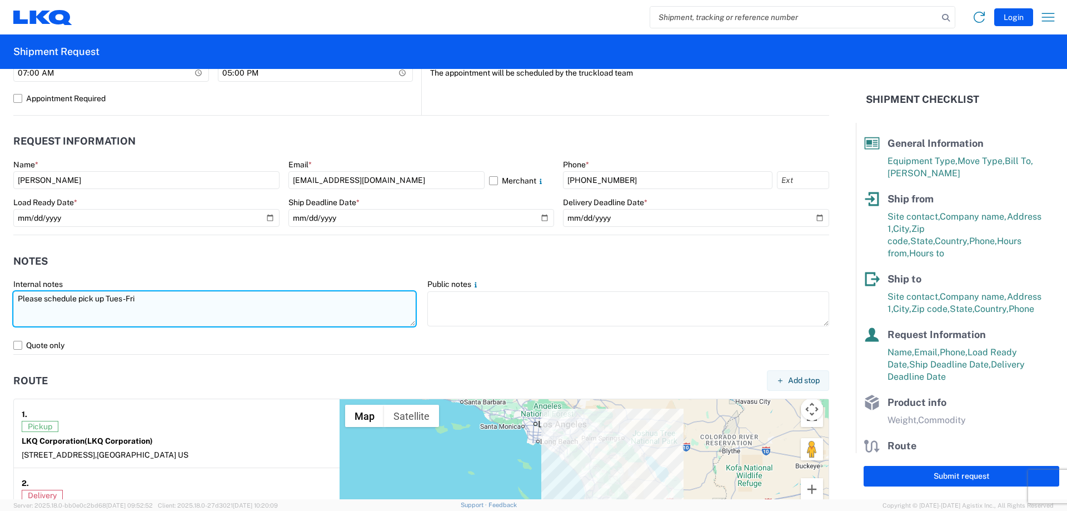
click at [168, 299] on textarea "Please schedule pick up Tues -Fri" at bounding box center [214, 308] width 402 height 35
click at [124, 300] on textarea "Please pick up on 09/11, appt time 11am" at bounding box center [214, 308] width 402 height 35
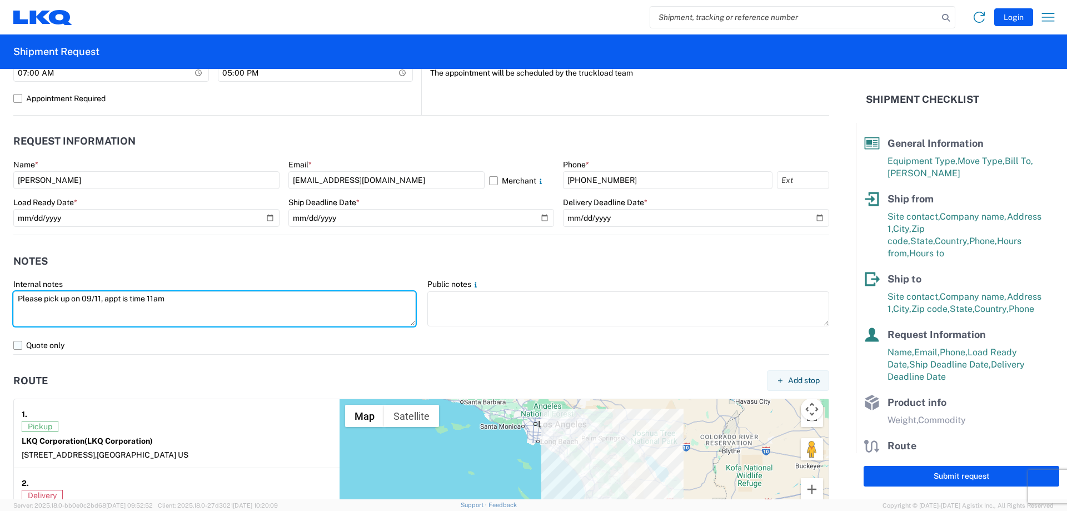
type textarea "Please pick up on 09/11, appt is time 11am"
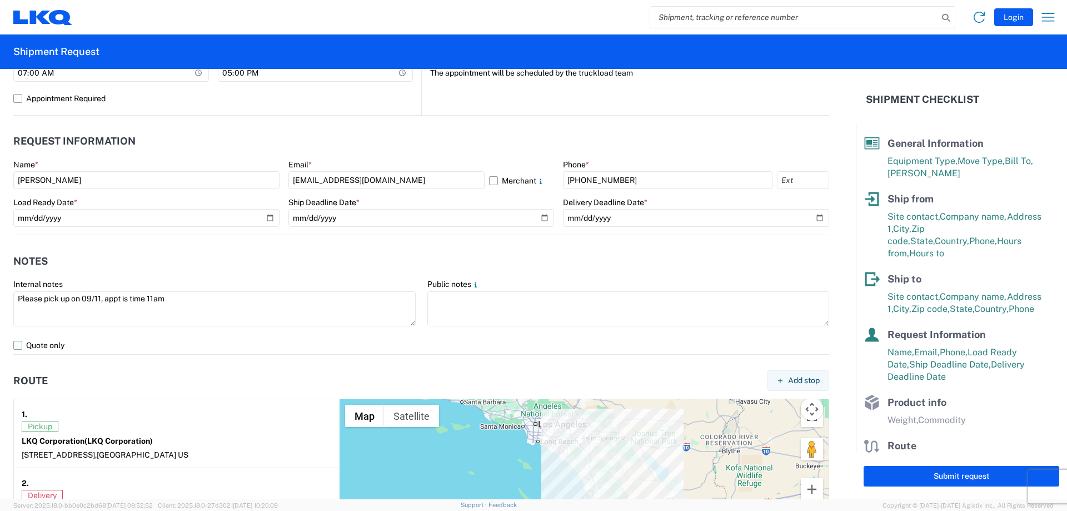
click at [244, 340] on label "Quote only" at bounding box center [421, 345] width 816 height 18
click at [0, 0] on input "Quote only" at bounding box center [0, 0] width 0 height 0
click at [244, 340] on label "Quote only" at bounding box center [421, 345] width 816 height 18
click at [0, 0] on input "Quote only" at bounding box center [0, 0] width 0 height 0
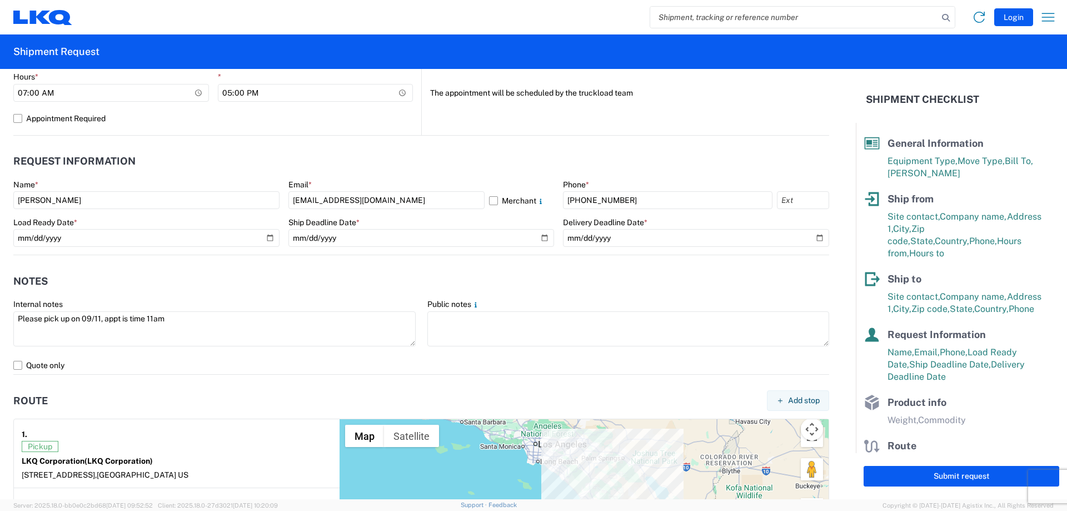
scroll to position [500, 0]
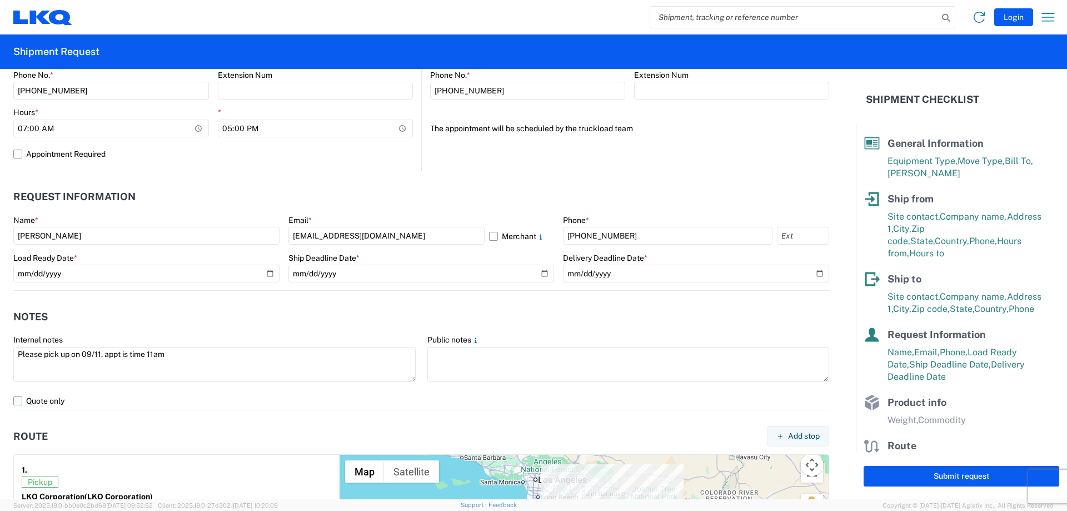
click at [194, 398] on label "Quote only" at bounding box center [421, 401] width 816 height 18
click at [0, 0] on input "Quote only" at bounding box center [0, 0] width 0 height 0
click at [194, 398] on label "Quote only" at bounding box center [421, 401] width 816 height 18
click at [0, 0] on input "Quote only" at bounding box center [0, 0] width 0 height 0
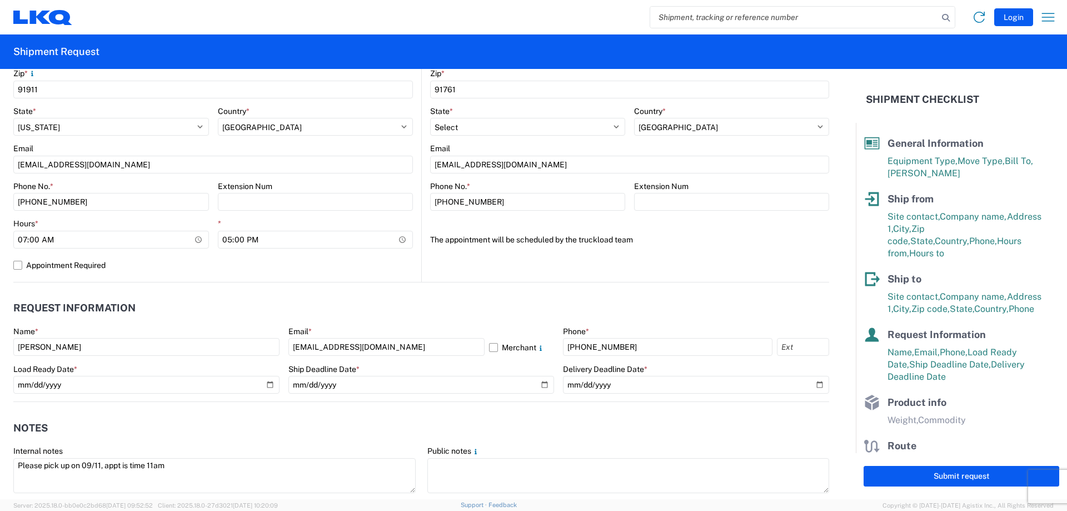
scroll to position [611, 0]
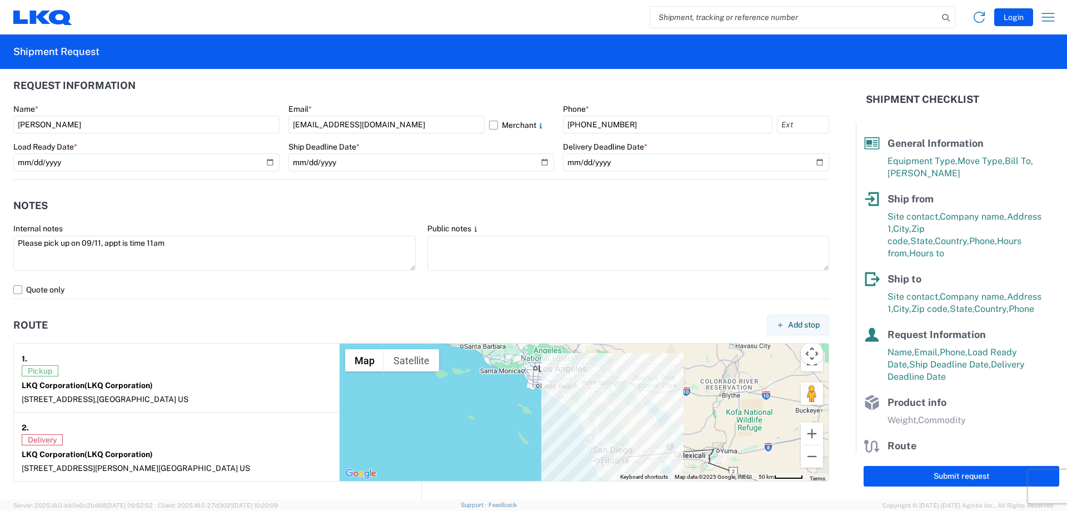
click at [142, 312] on agx-route "Route Add stop 1. Pickup LKQ Corporation (LKQ Corporation) [STREET_ADDRESS]. De…" at bounding box center [421, 390] width 816 height 182
click at [143, 314] on header "Route Add stop" at bounding box center [421, 324] width 816 height 25
click at [137, 315] on header "Route Add stop" at bounding box center [421, 324] width 816 height 25
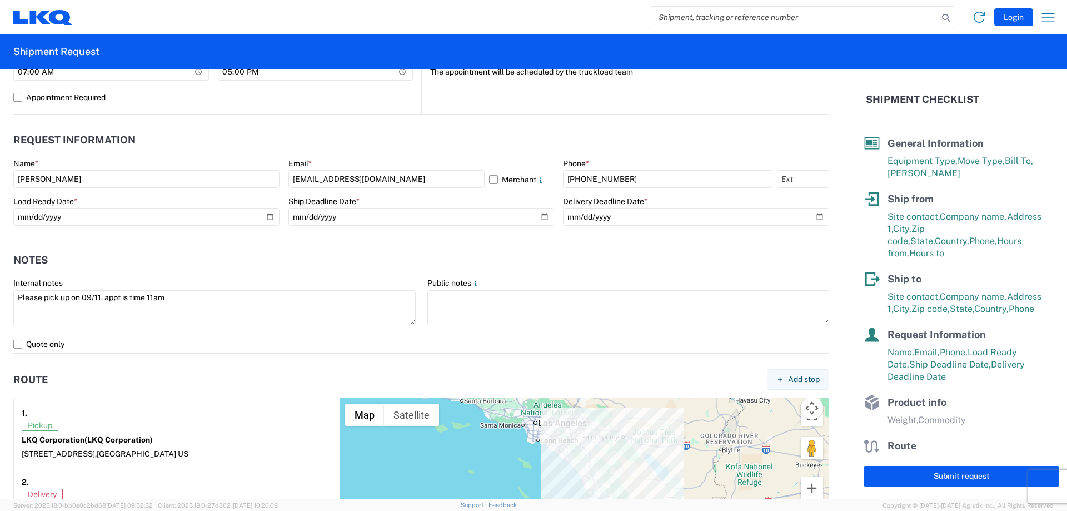
scroll to position [556, 0]
click at [260, 383] on header "Route Add stop" at bounding box center [421, 380] width 816 height 25
click at [277, 256] on header "Notes" at bounding box center [421, 260] width 816 height 25
click at [311, 268] on header "Notes" at bounding box center [421, 260] width 816 height 25
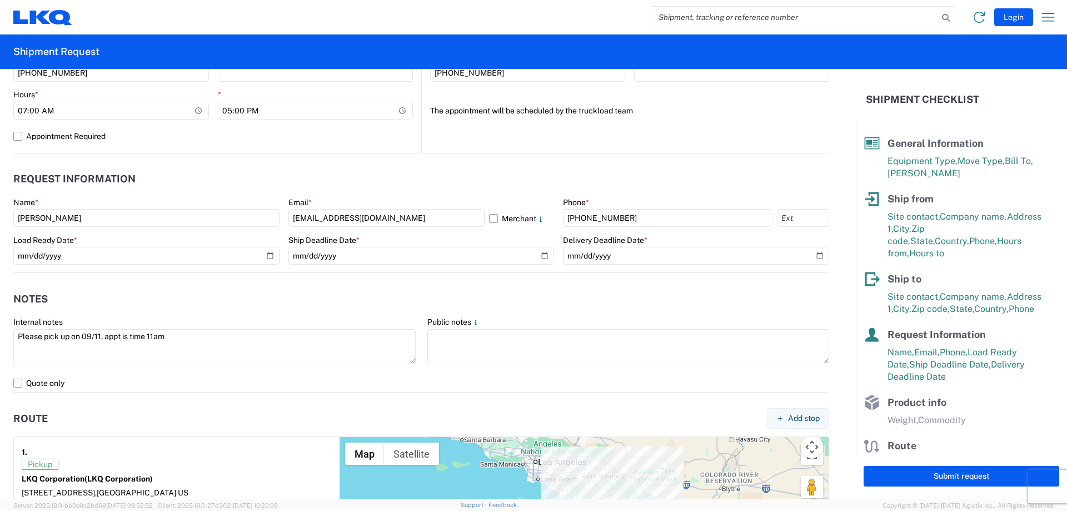
scroll to position [500, 0]
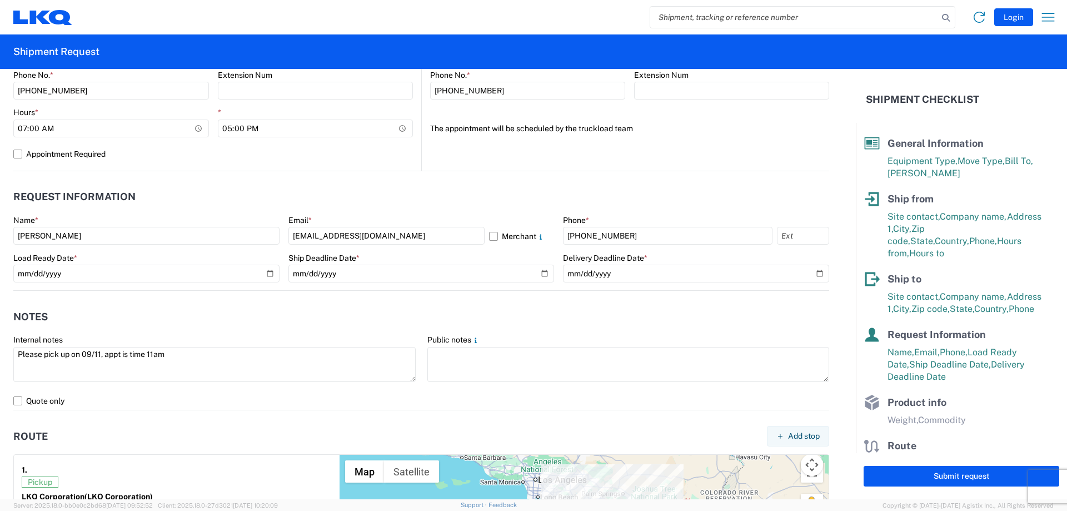
click at [162, 323] on header "Notes" at bounding box center [421, 316] width 816 height 25
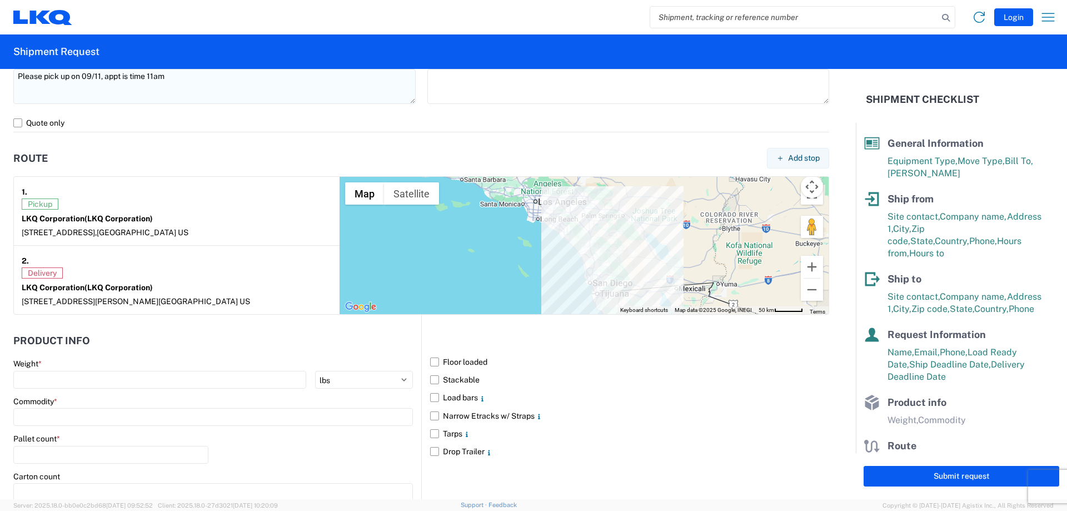
scroll to position [834, 0]
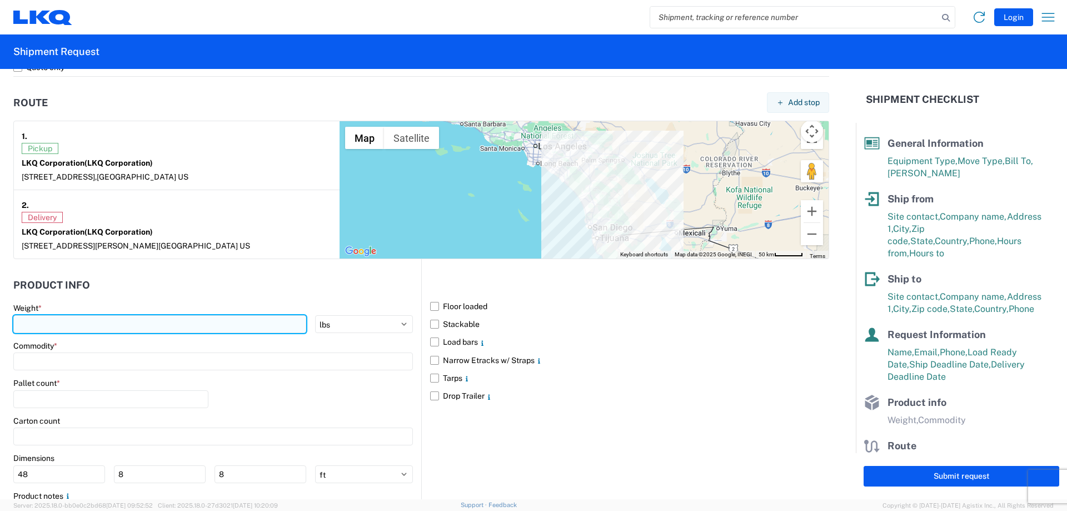
click at [139, 323] on input "number" at bounding box center [159, 324] width 293 height 18
type input "3"
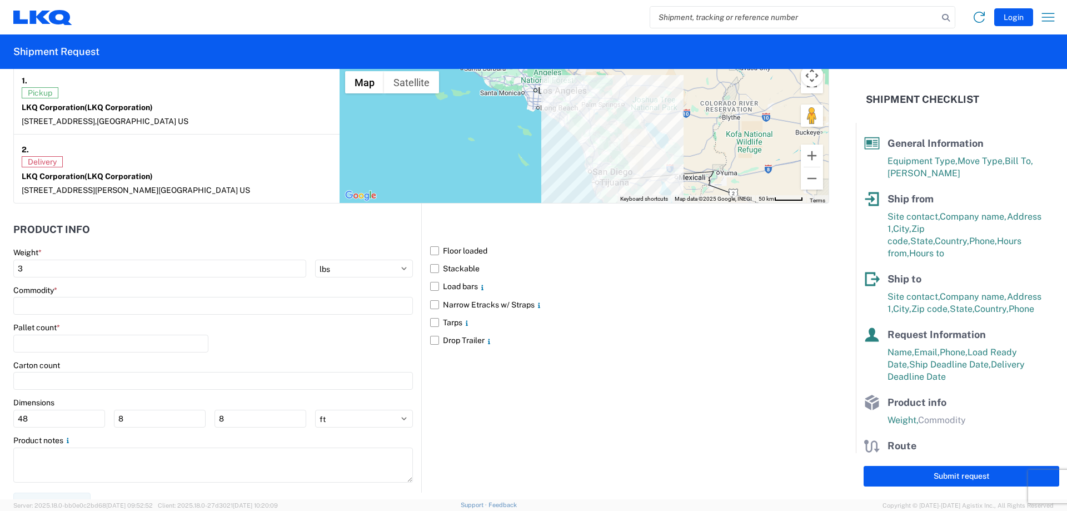
scroll to position [903, 0]
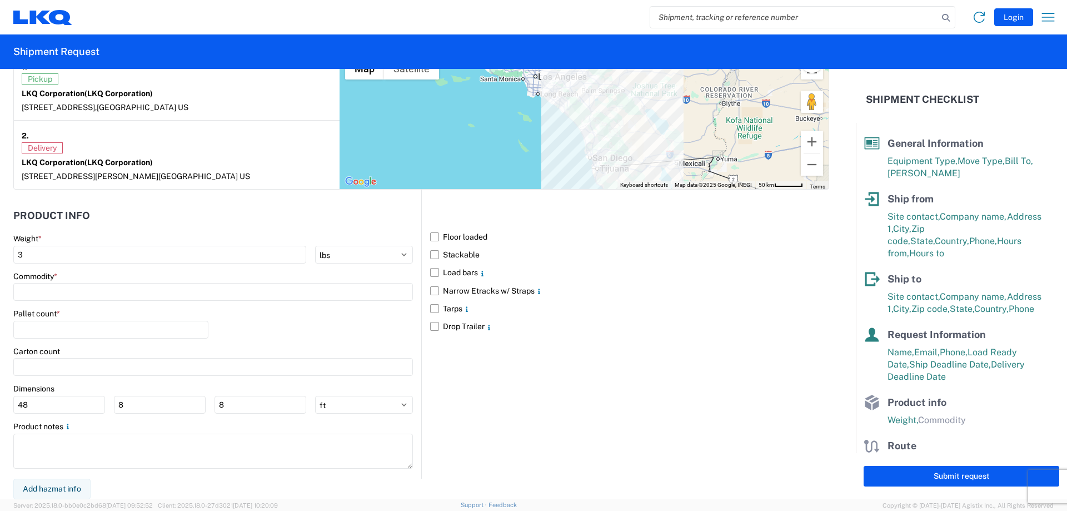
click at [469, 425] on div "Floor loaded Stackable Load bars Narrow Etracks w/ Straps Tarps Drop Trailer" at bounding box center [625, 334] width 408 height 288
